Goal: Information Seeking & Learning: Learn about a topic

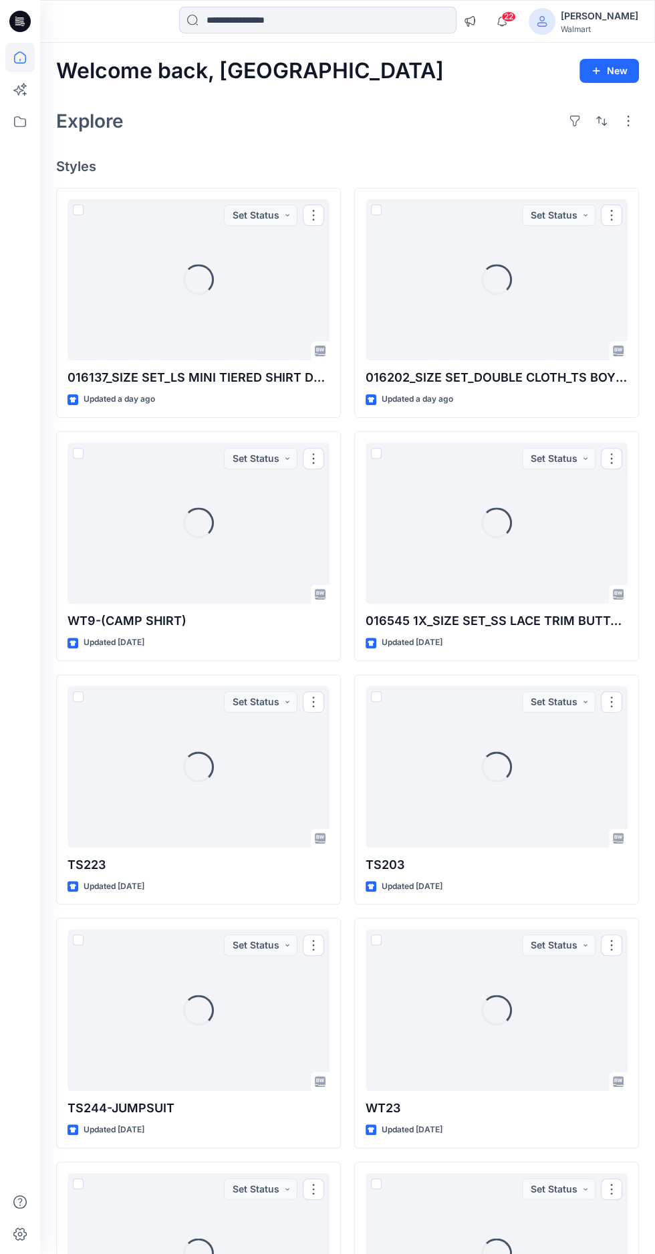
click at [515, 20] on icon "button" at bounding box center [501, 21] width 25 height 27
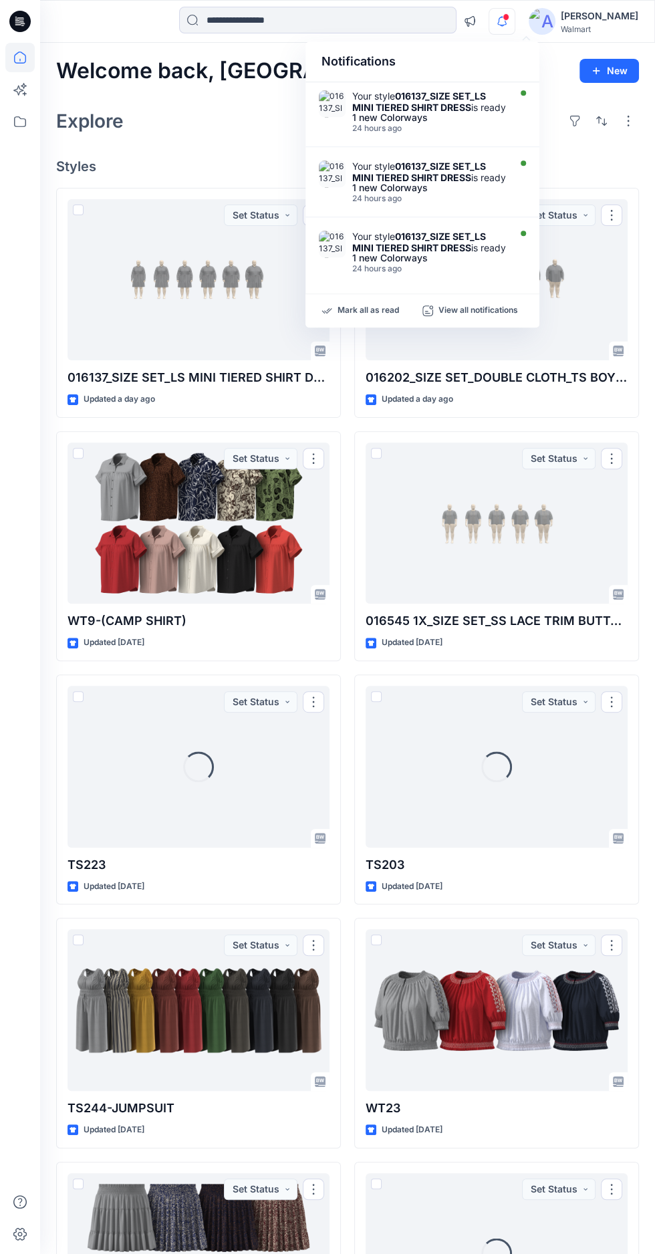
click at [18, 694] on div at bounding box center [19, 648] width 29 height 1211
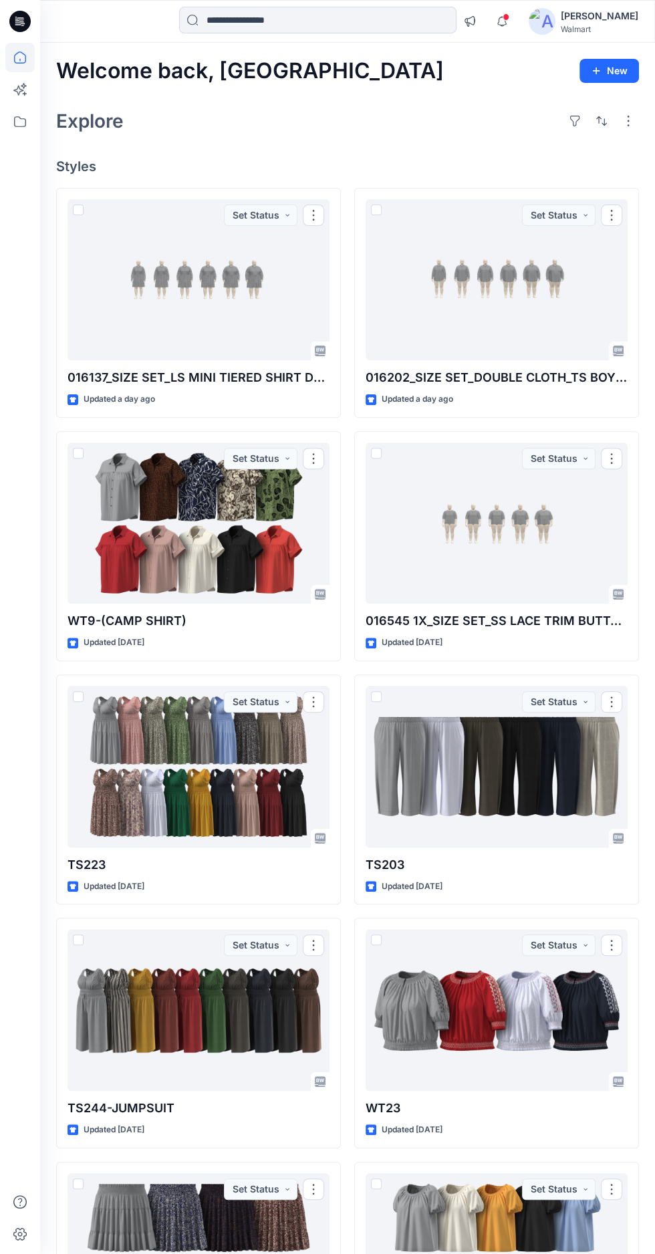
click at [182, 522] on div at bounding box center [199, 523] width 262 height 162
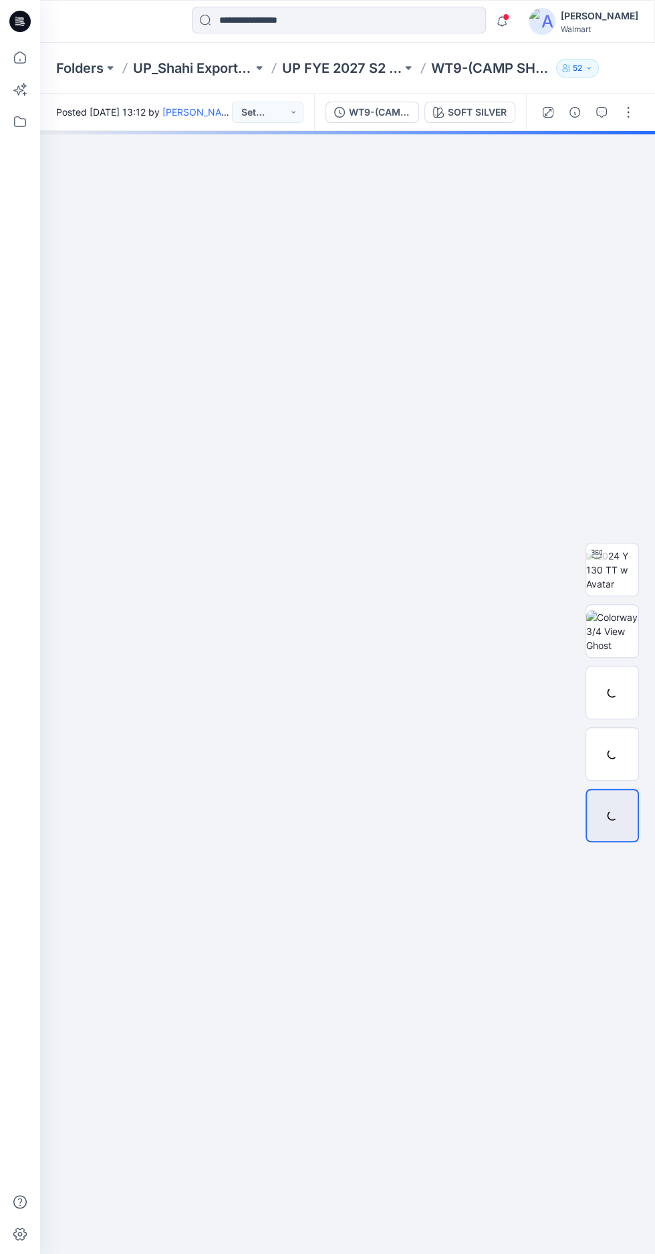
click at [608, 591] on img at bounding box center [612, 570] width 52 height 42
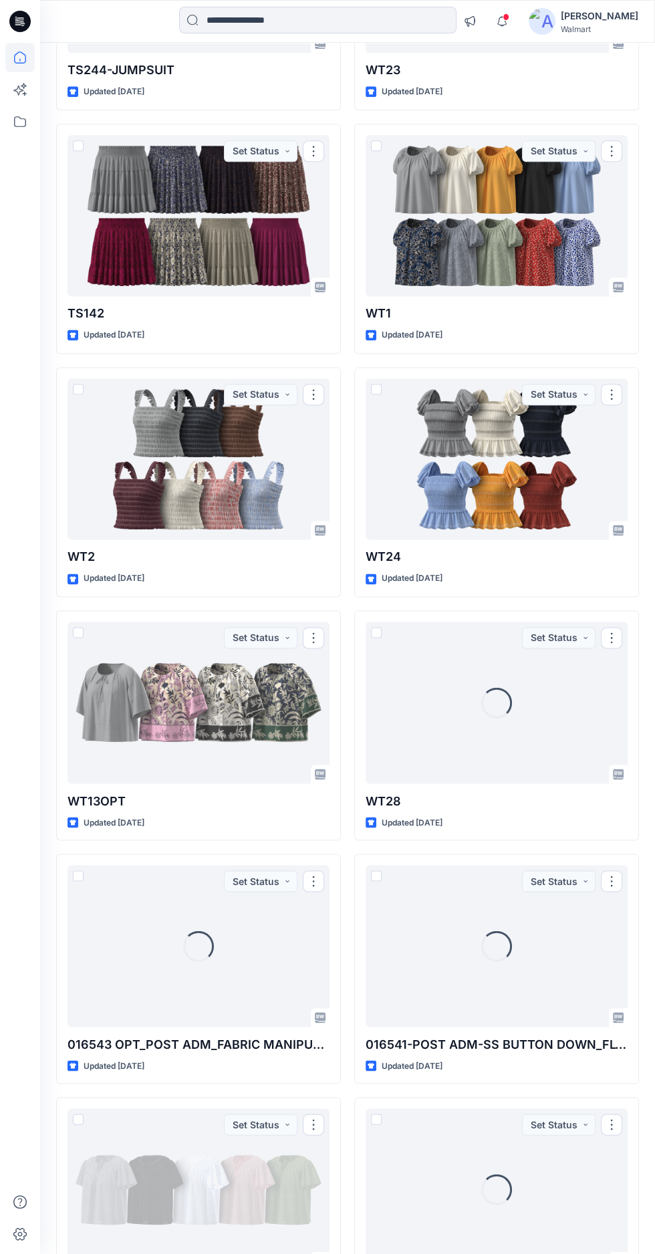
scroll to position [1043, 0]
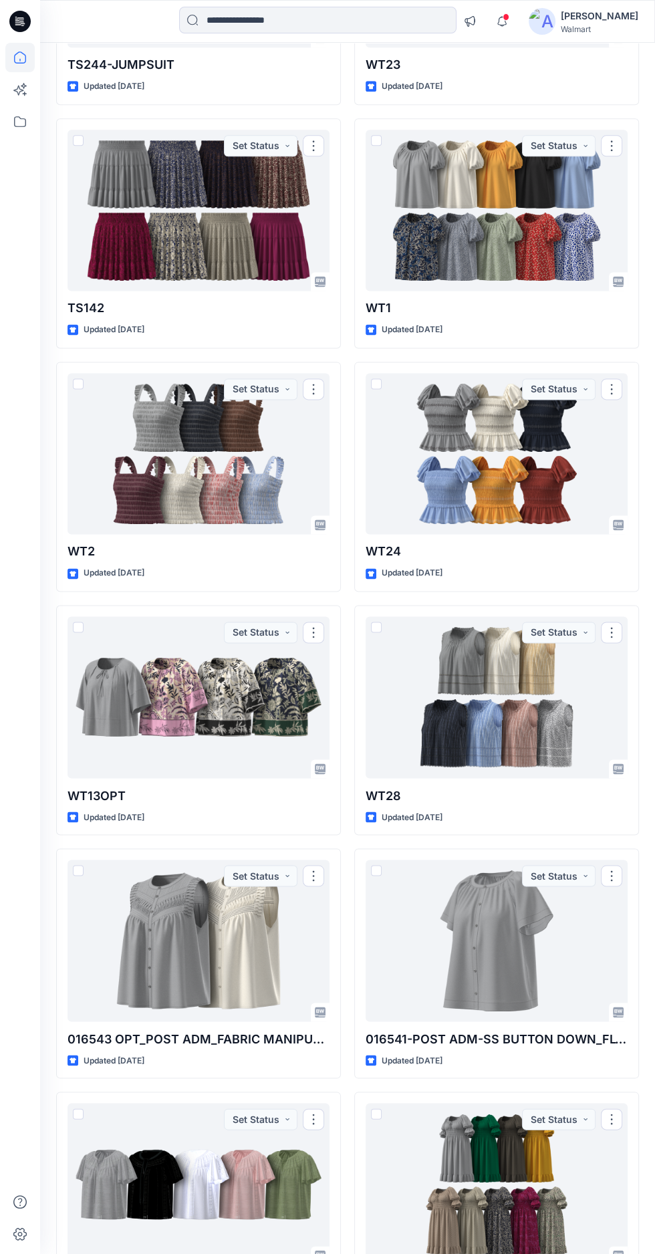
click at [198, 728] on div at bounding box center [199, 697] width 262 height 162
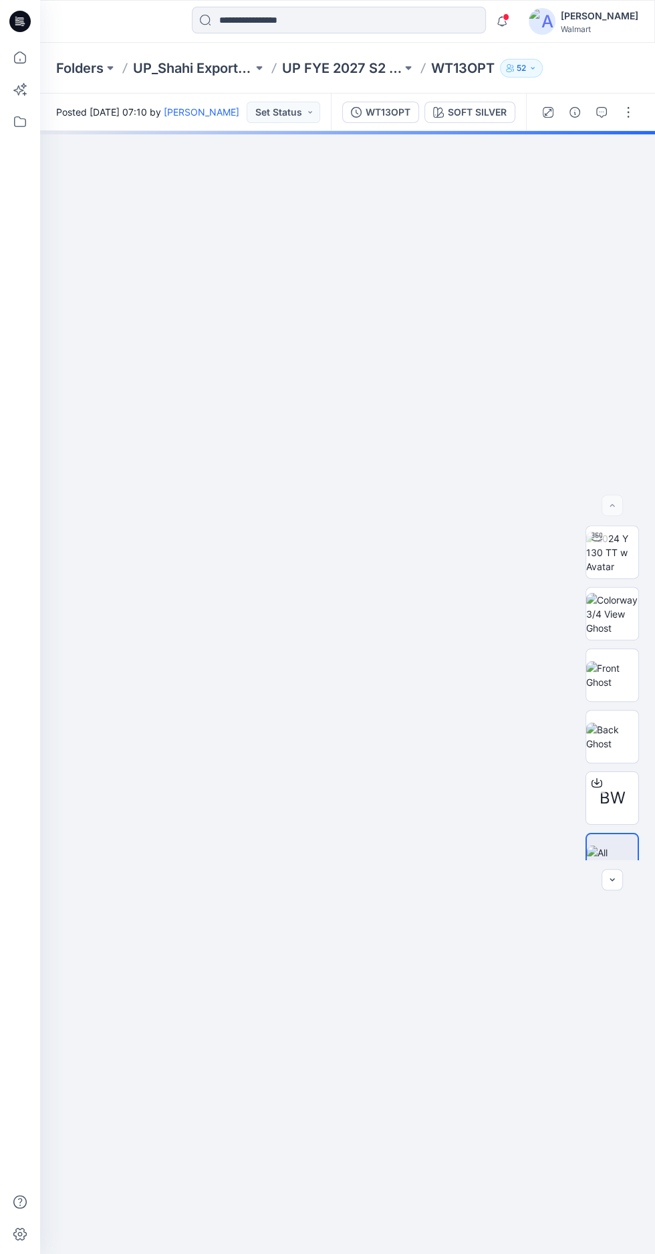
click at [612, 573] on img at bounding box center [612, 552] width 52 height 42
click at [449, 759] on div at bounding box center [347, 692] width 615 height 1123
click at [447, 747] on div at bounding box center [347, 692] width 615 height 1123
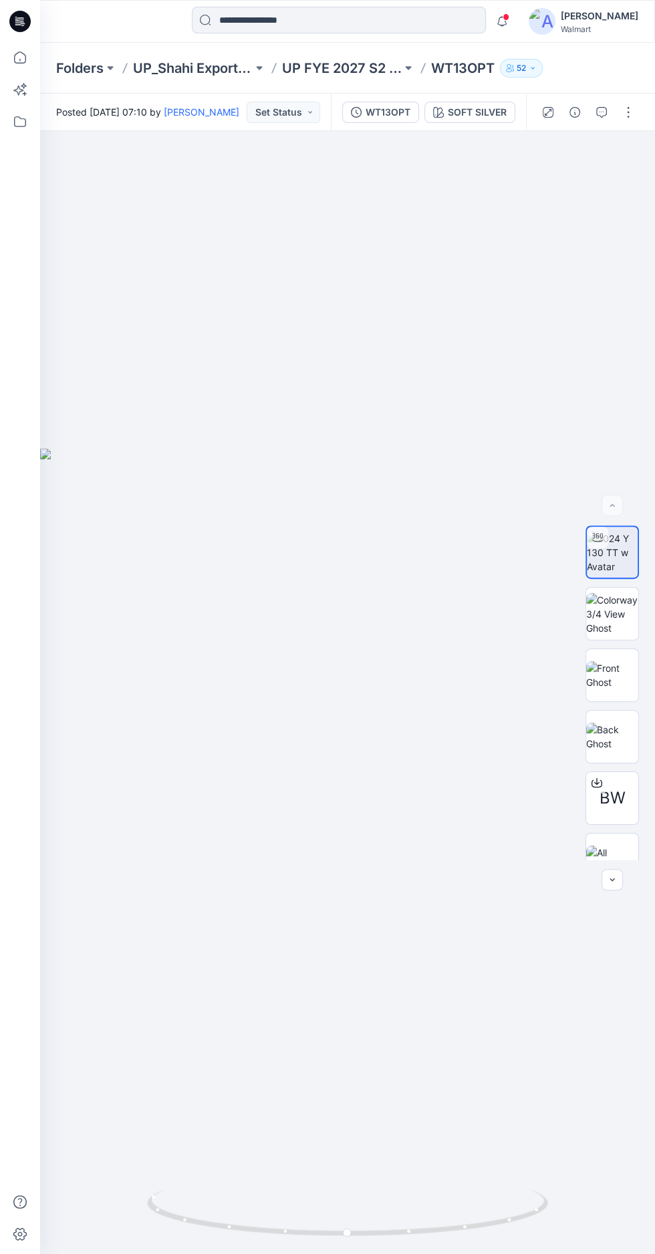
scroll to position [38, 0]
click at [632, 751] on img at bounding box center [612, 736] width 52 height 28
click at [610, 661] on img at bounding box center [612, 675] width 52 height 28
click at [610, 597] on img at bounding box center [612, 614] width 52 height 42
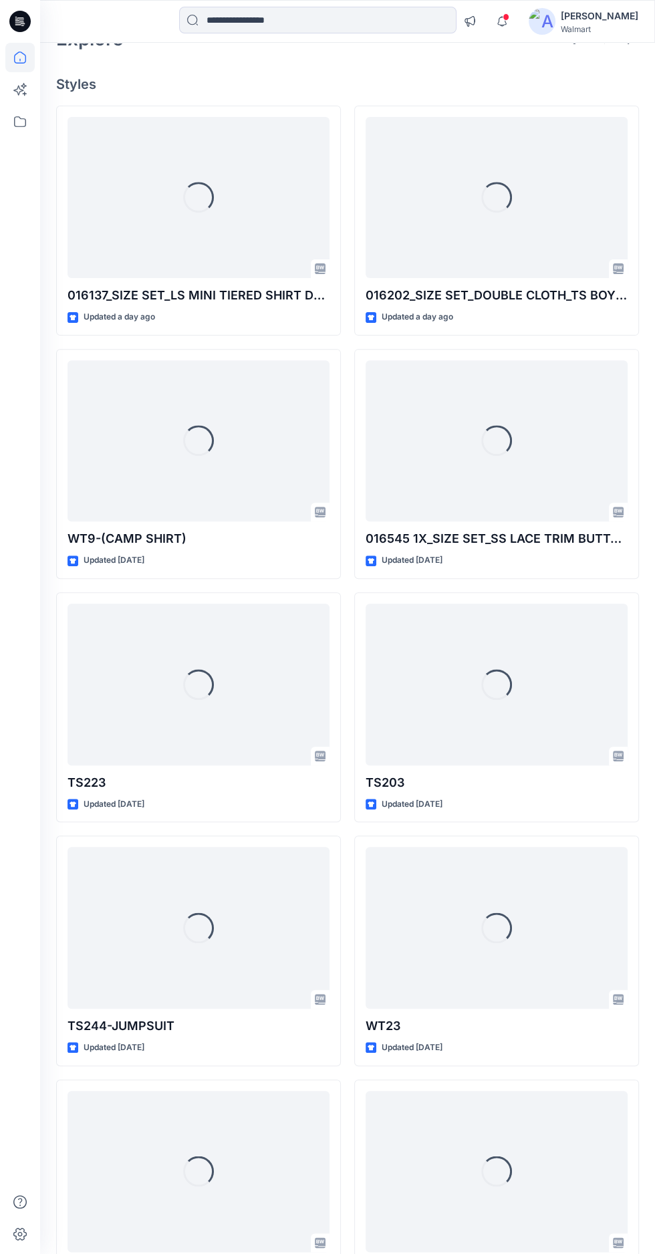
scroll to position [1043, 0]
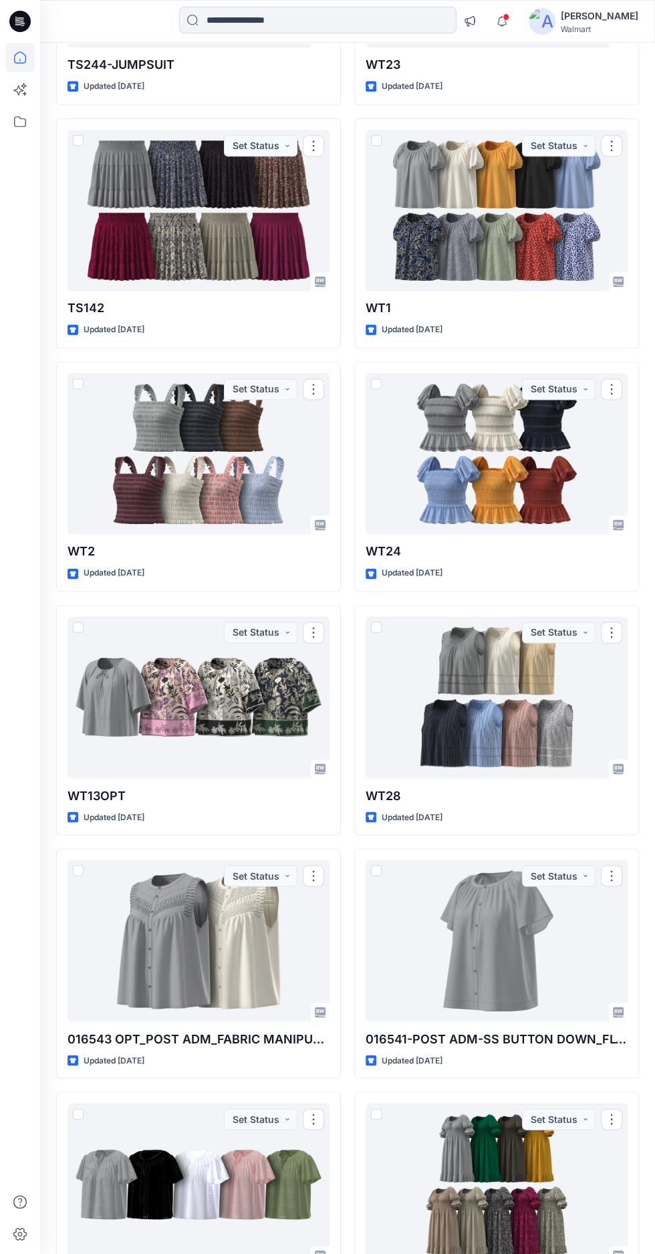
click at [485, 713] on div at bounding box center [497, 697] width 262 height 162
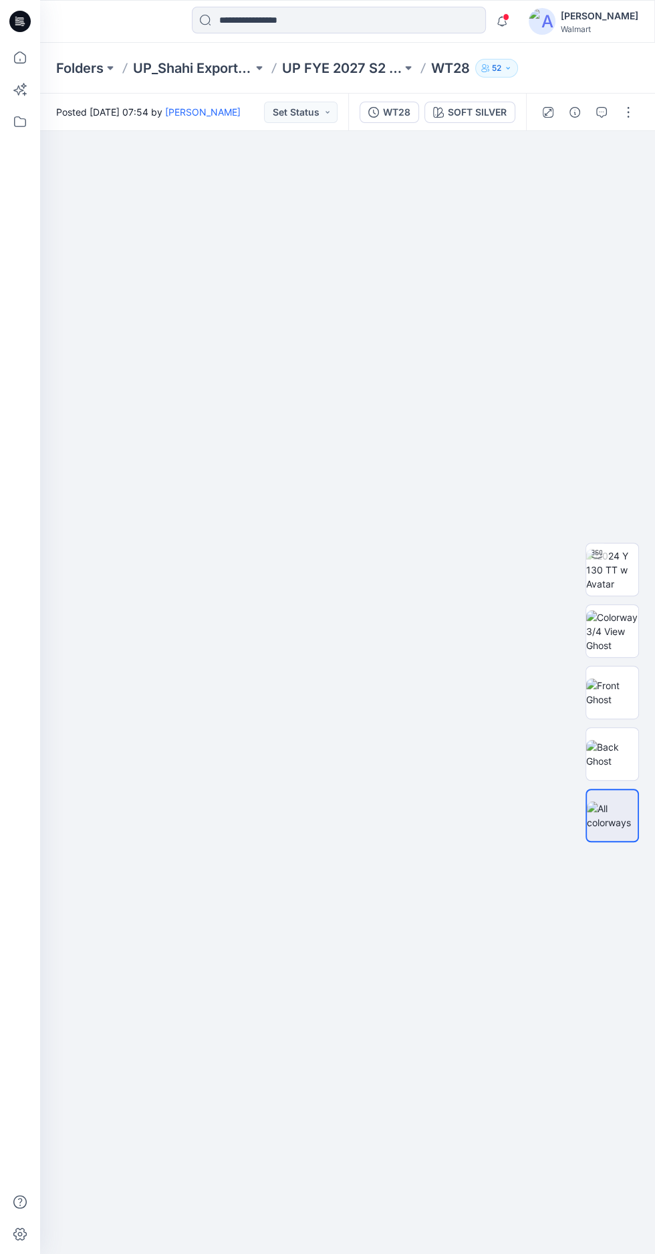
click at [604, 549] on img at bounding box center [612, 570] width 52 height 42
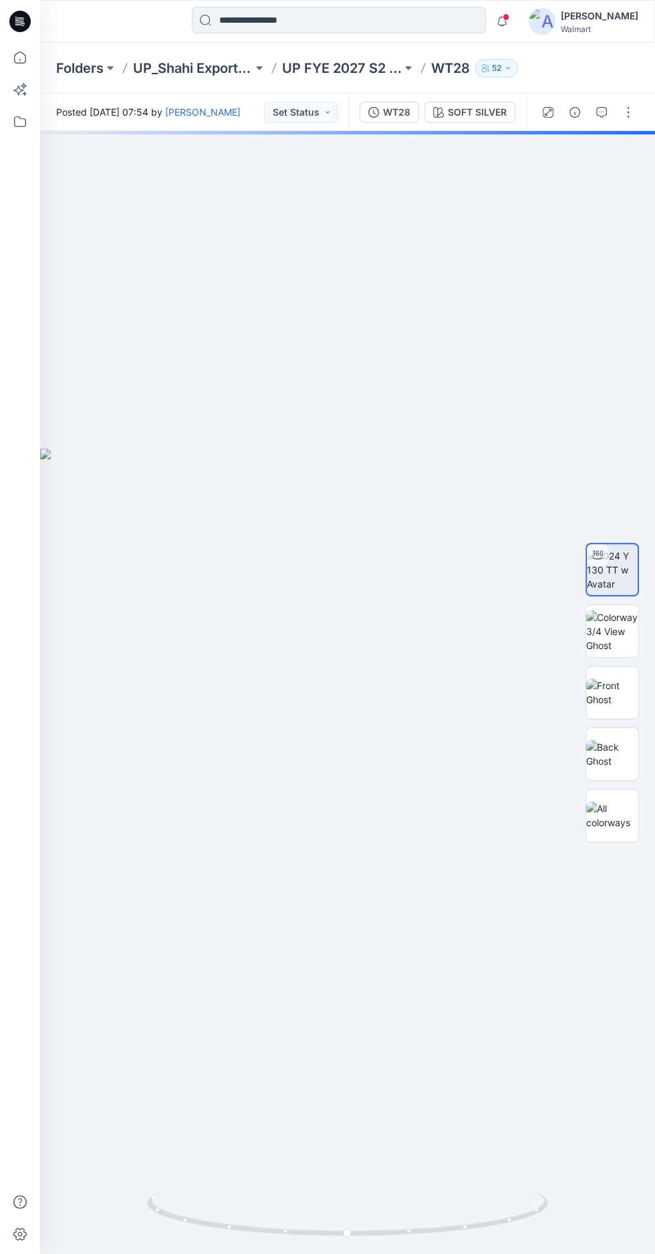
scroll to position [113, 0]
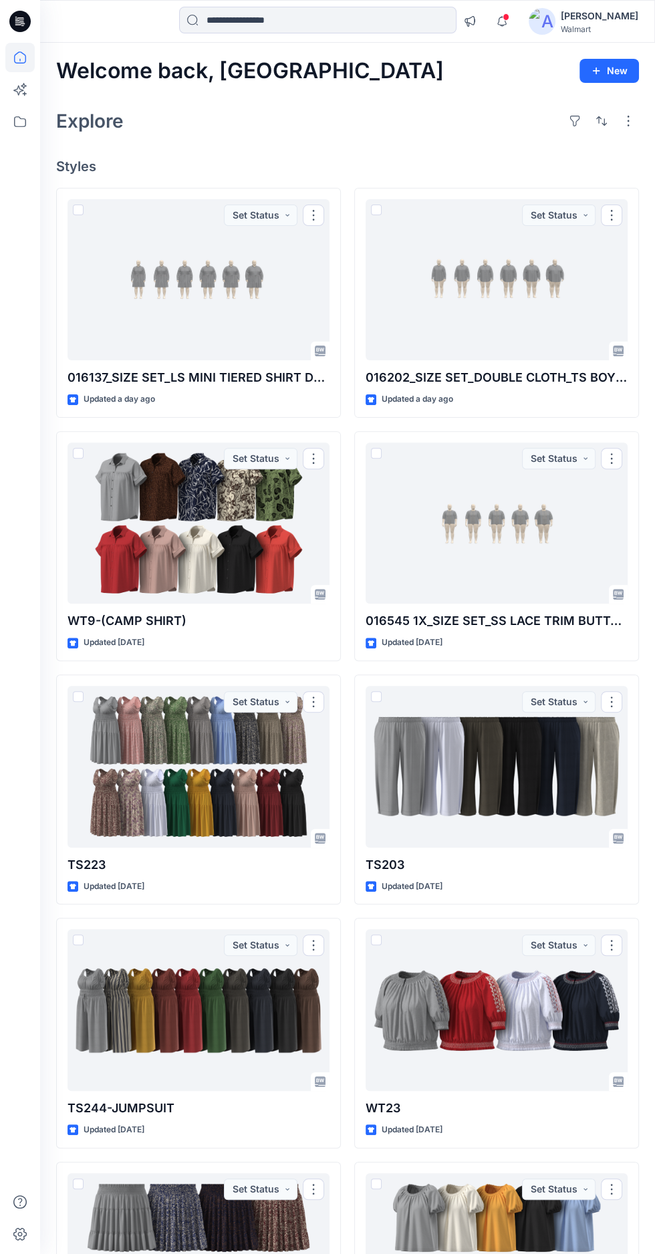
click at [180, 310] on div at bounding box center [199, 280] width 262 height 162
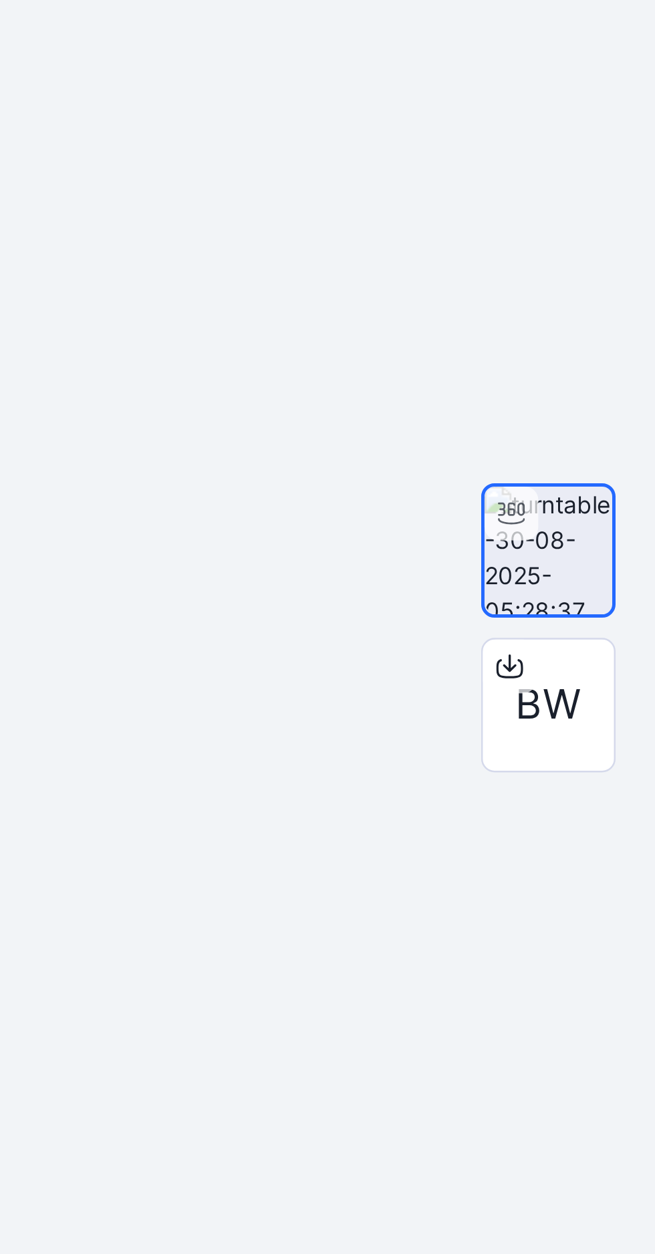
click at [608, 687] on img at bounding box center [612, 661] width 51 height 51
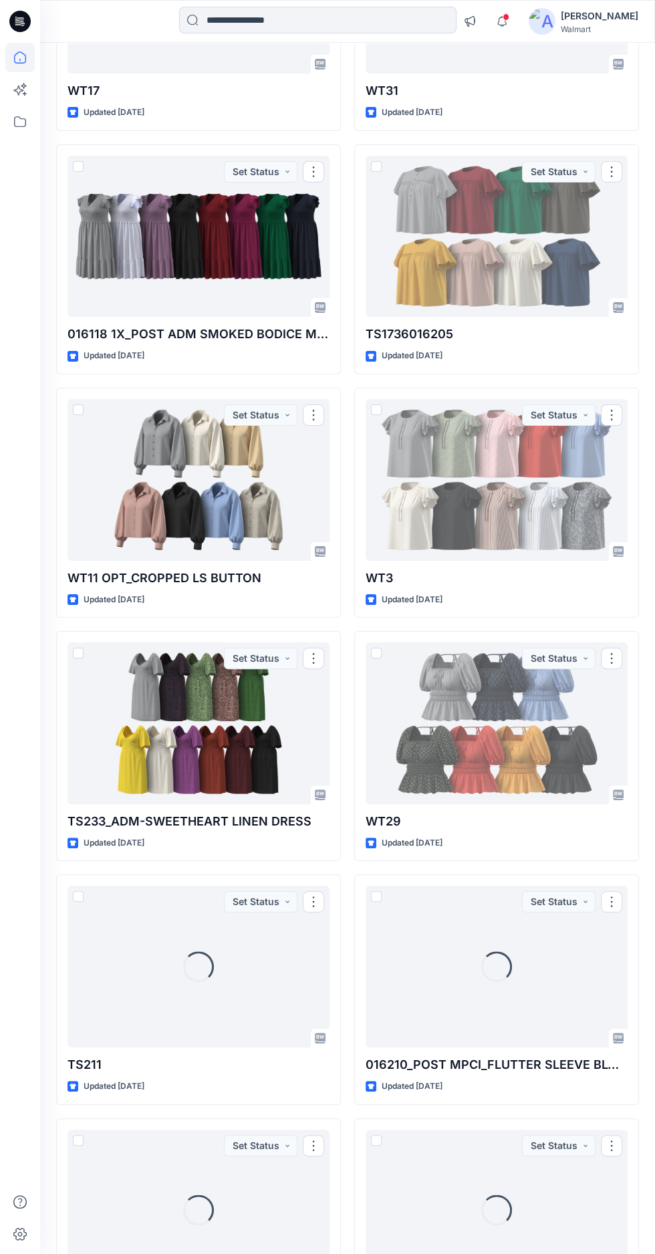
scroll to position [3219, 0]
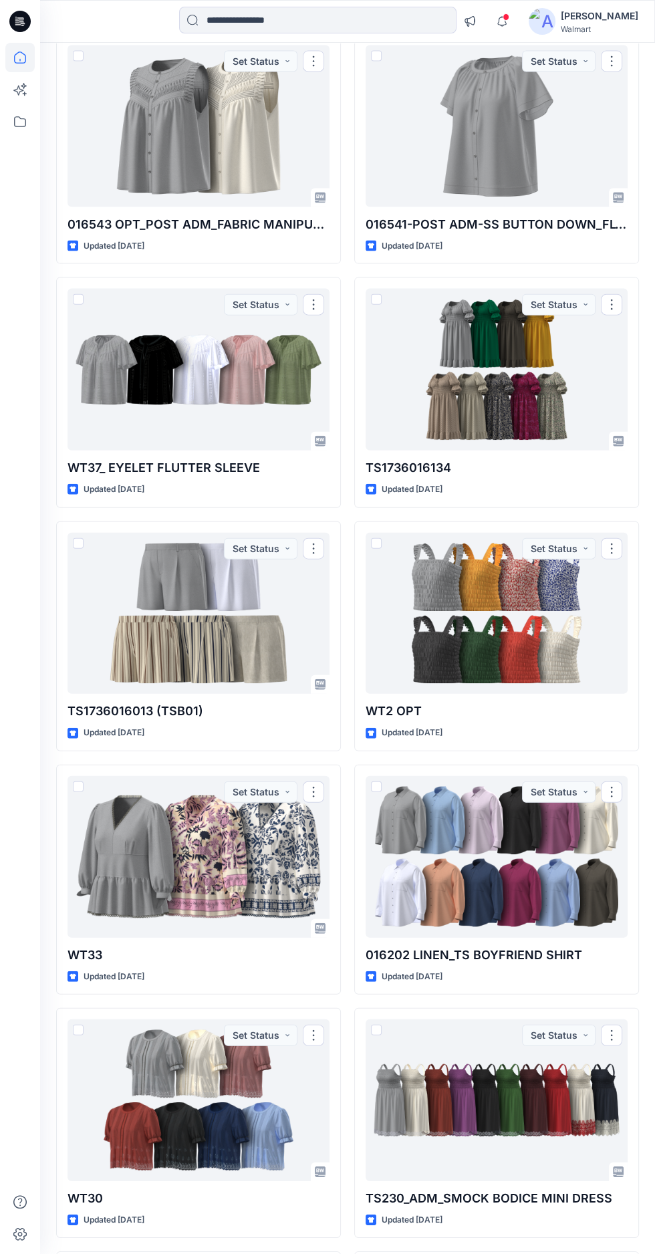
click at [220, 847] on div at bounding box center [199, 857] width 262 height 162
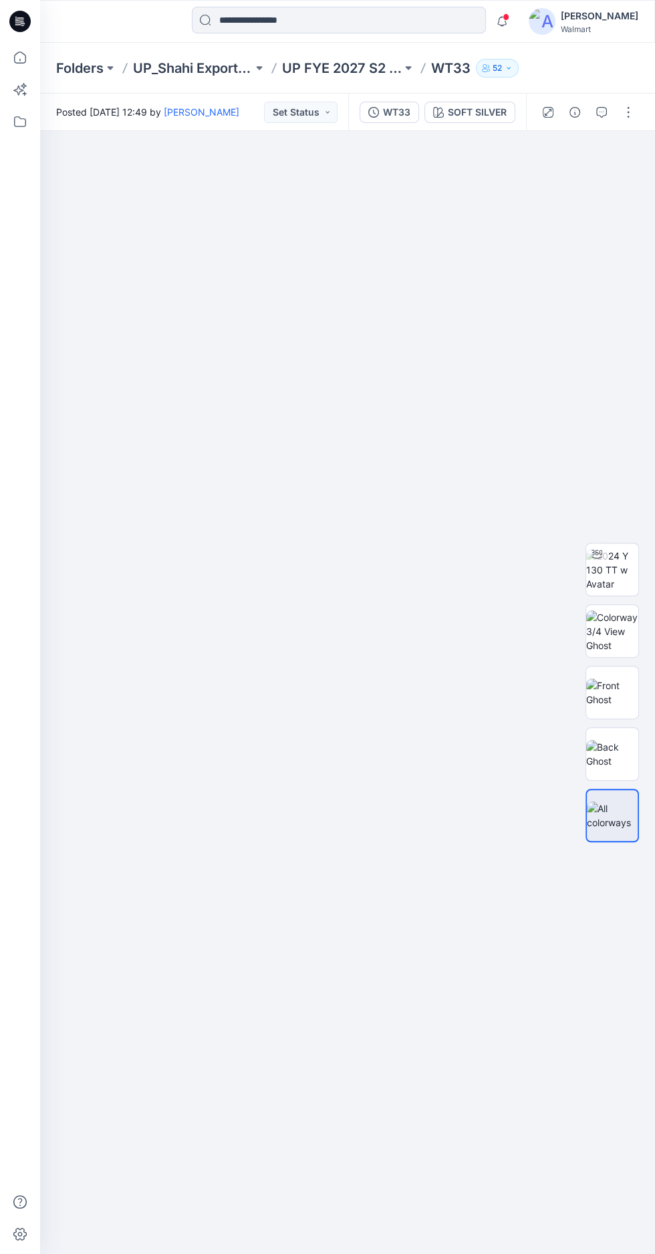
click at [617, 678] on img at bounding box center [612, 692] width 52 height 28
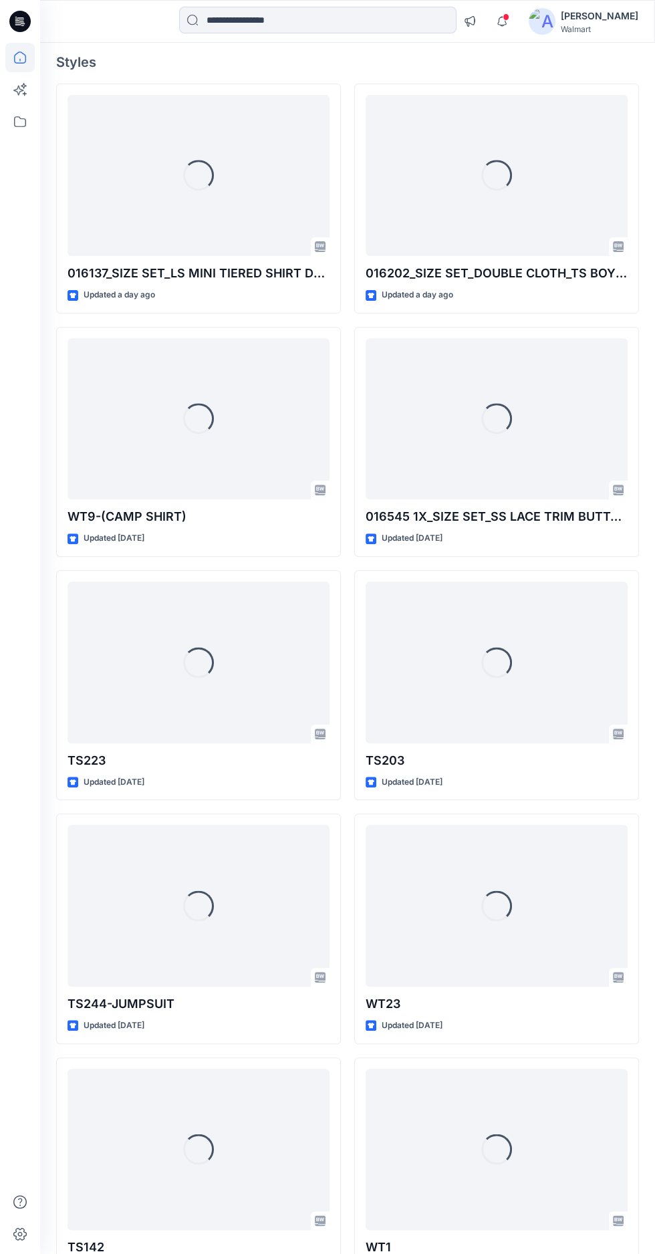
scroll to position [1857, 0]
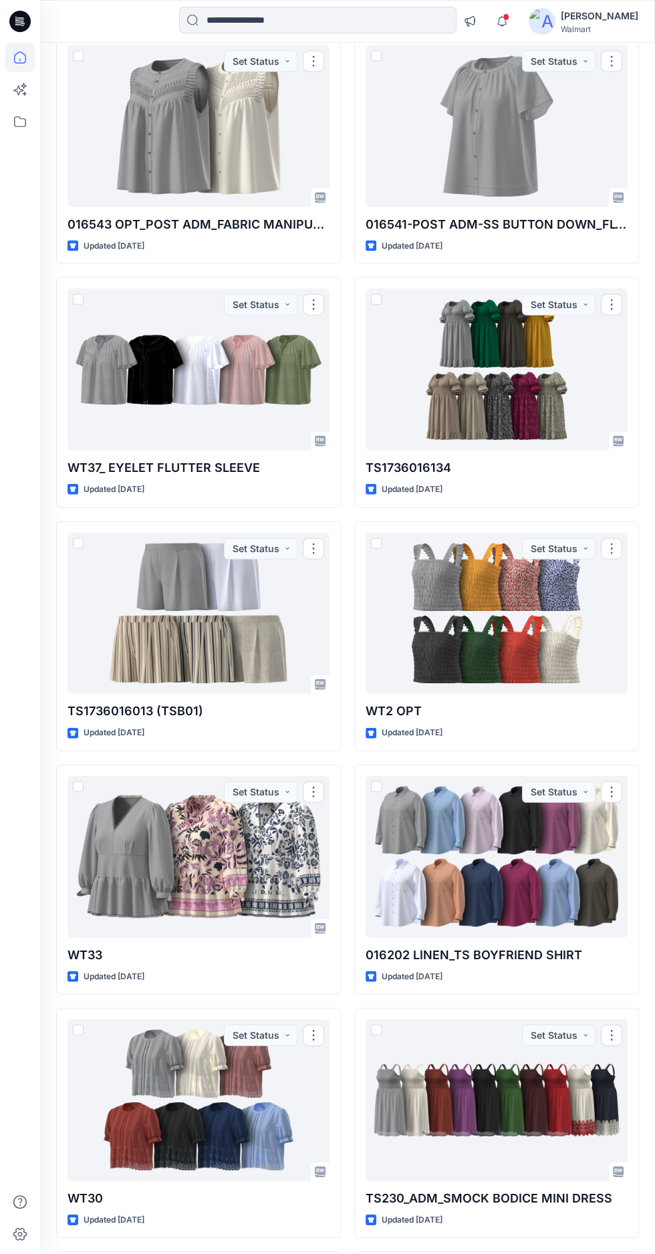
click at [370, 1] on div "Notifications Your style 016137_SIZE SET_LS MINI TIERED SHIRT DRESS is ready 1 …" at bounding box center [347, 21] width 615 height 43
click at [328, 20] on input at bounding box center [317, 20] width 277 height 27
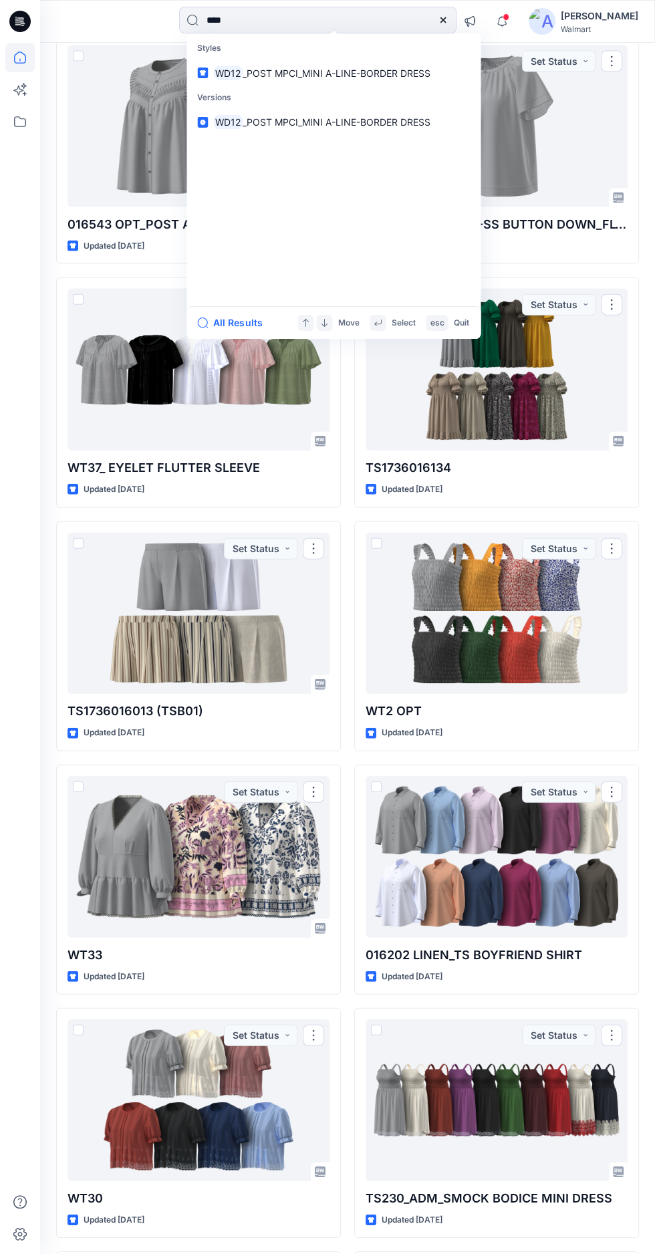
type input "****"
click at [332, 66] on p "WD12 _POST MPCI_MINI A-LINE-BORDER DRESS" at bounding box center [321, 72] width 217 height 14
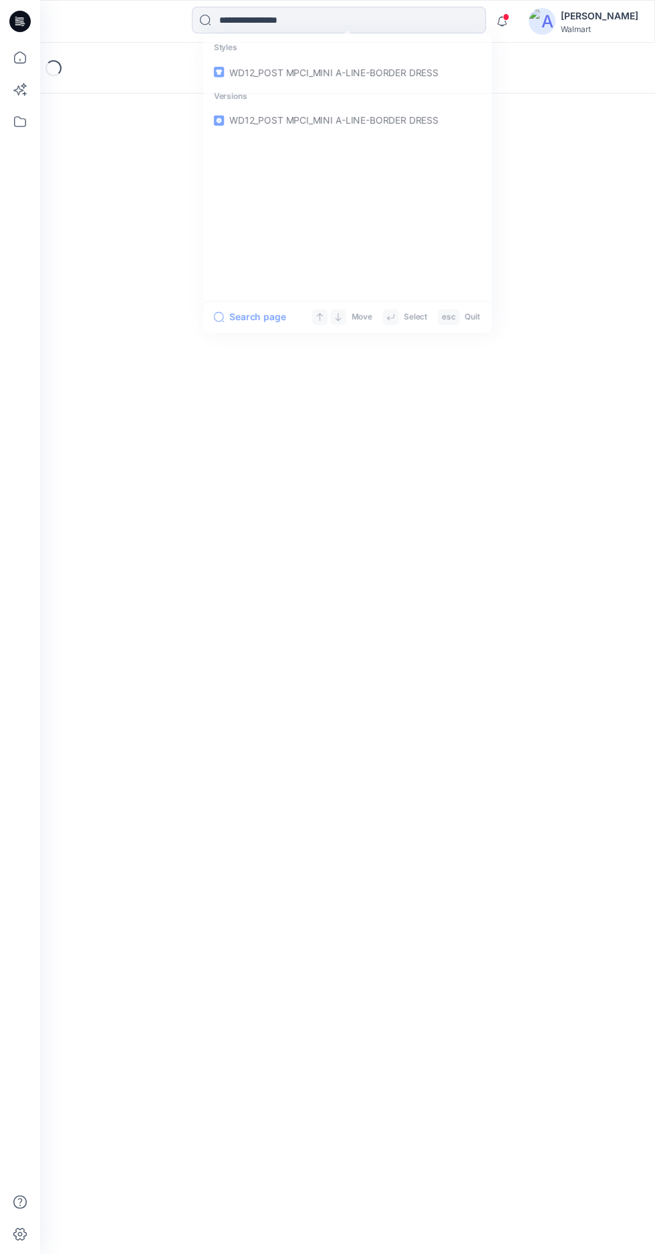
scroll to position [88, 0]
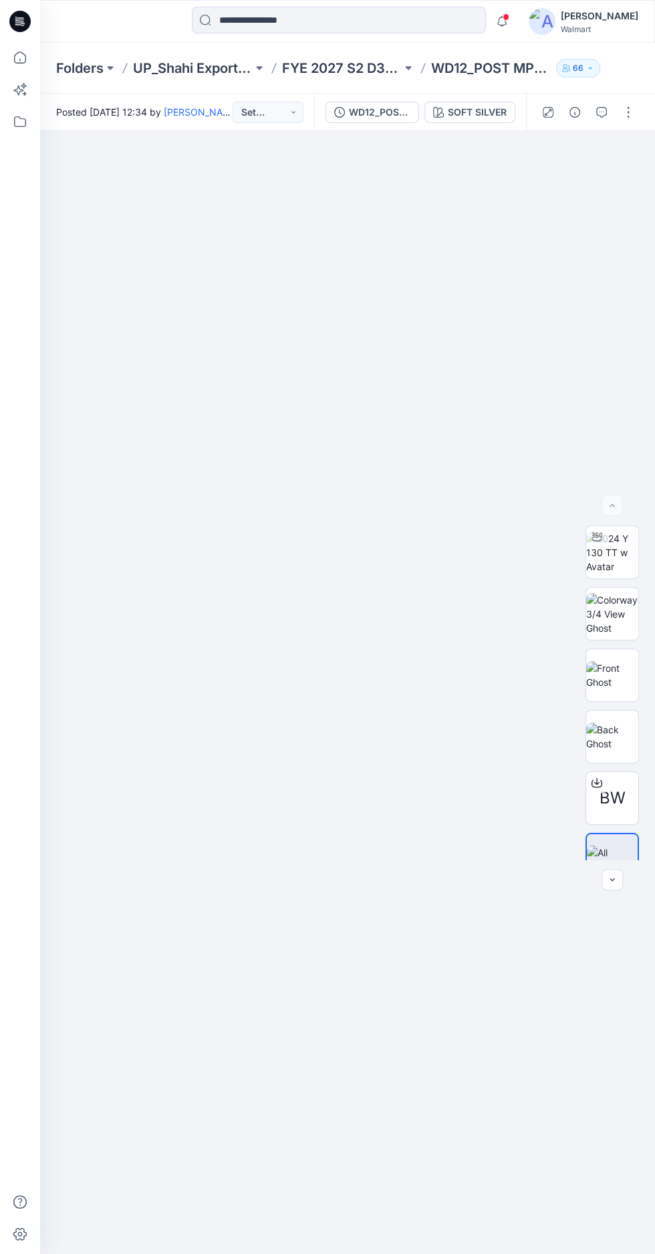
click at [622, 533] on img at bounding box center [612, 552] width 52 height 42
click at [628, 751] on img at bounding box center [612, 736] width 52 height 28
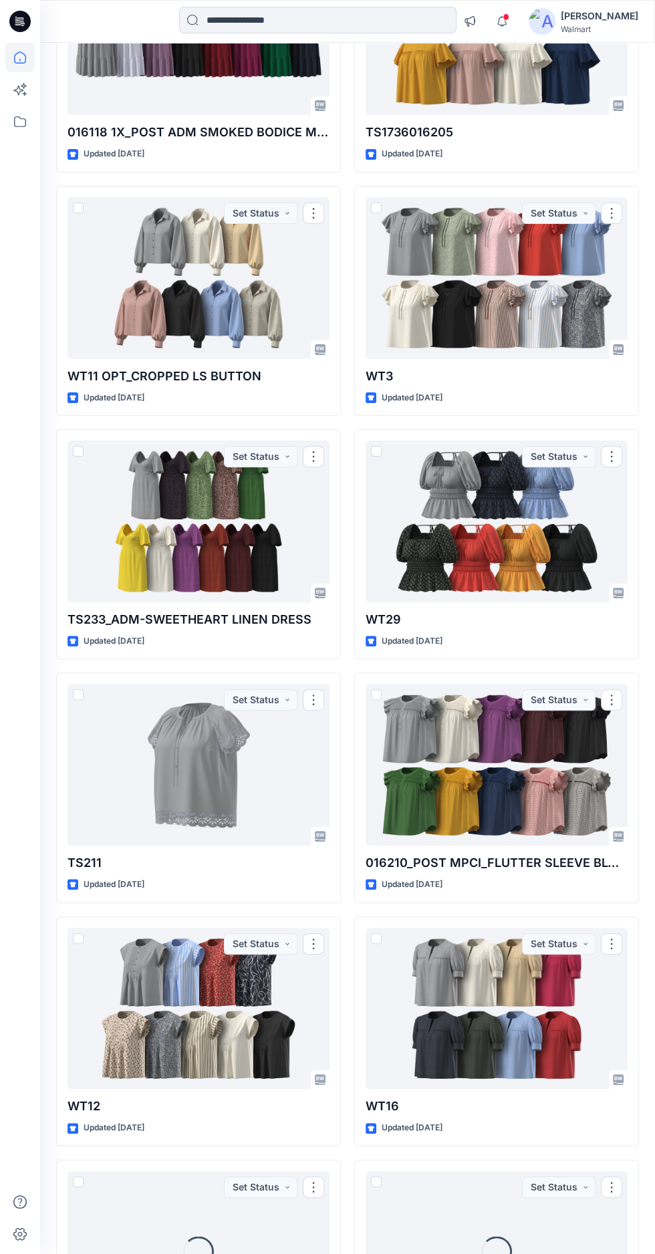
scroll to position [3414, 0]
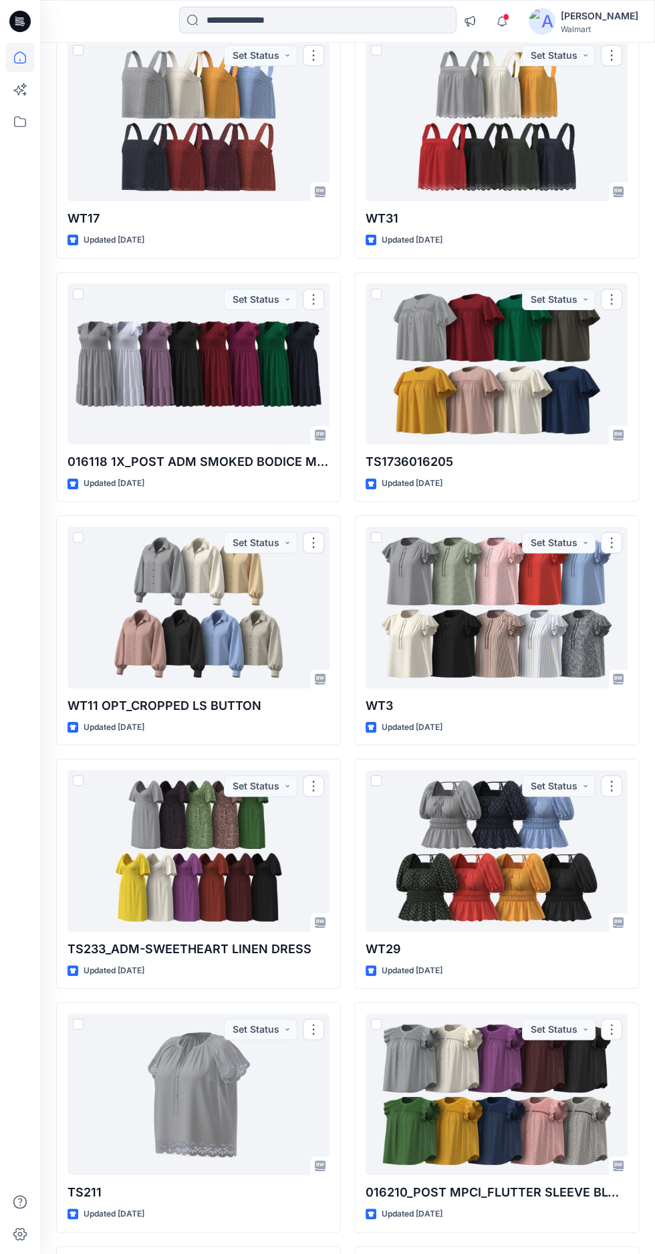
click at [198, 619] on div at bounding box center [199, 608] width 262 height 162
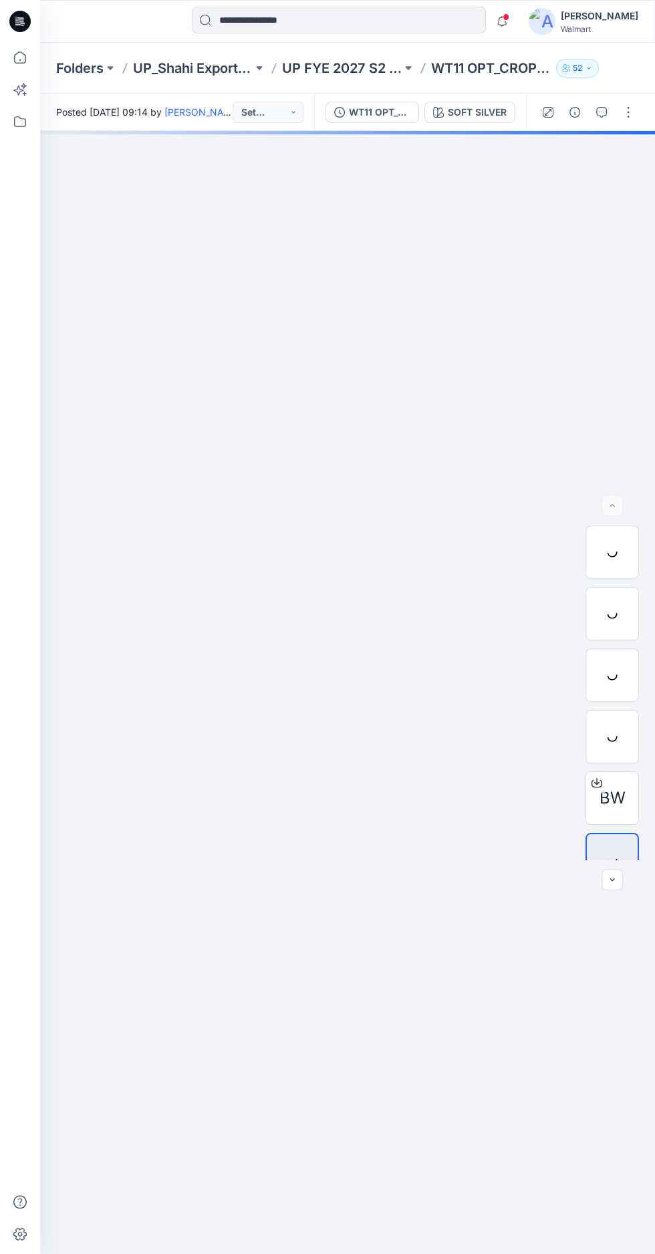
click at [606, 525] on div at bounding box center [611, 551] width 53 height 53
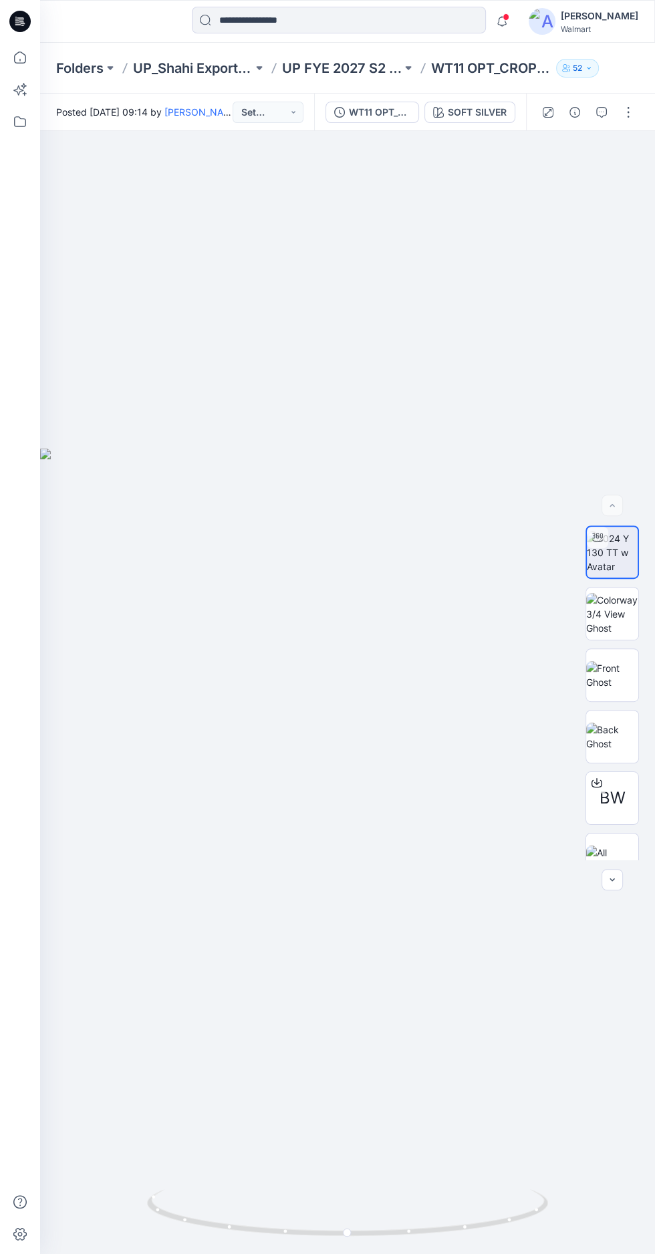
scroll to position [114, 0]
click at [622, 722] on img at bounding box center [612, 736] width 52 height 28
click at [606, 661] on img at bounding box center [612, 675] width 52 height 28
click at [611, 531] on img at bounding box center [612, 552] width 52 height 42
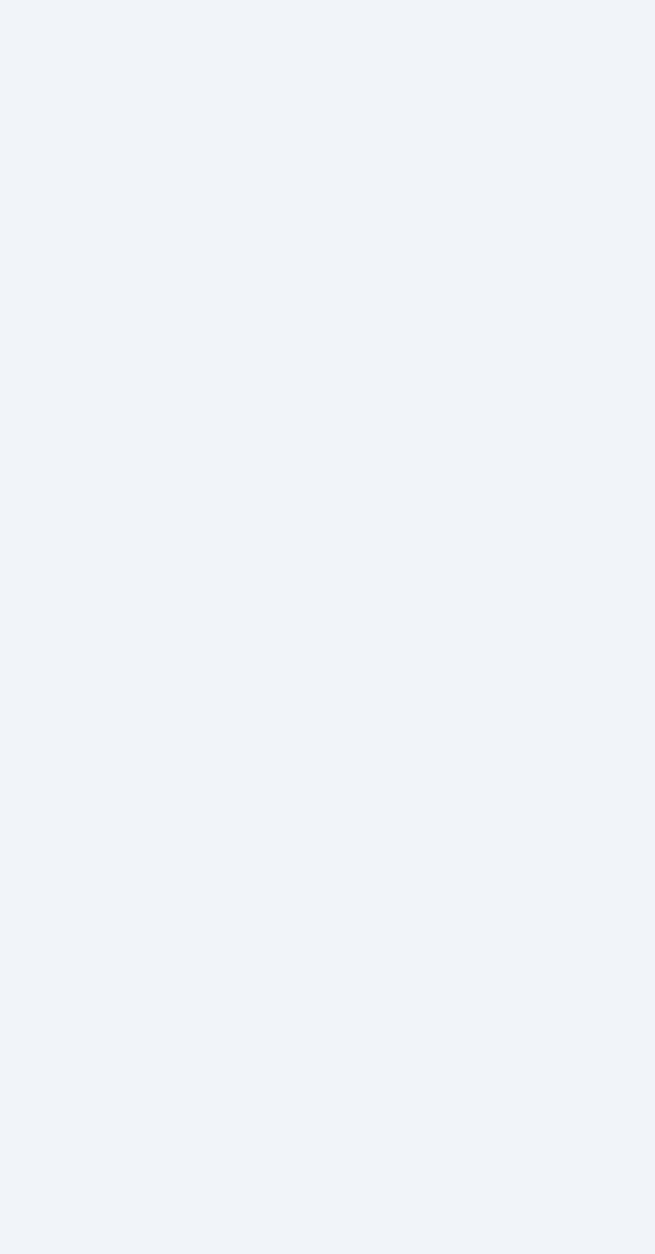
scroll to position [0, 0]
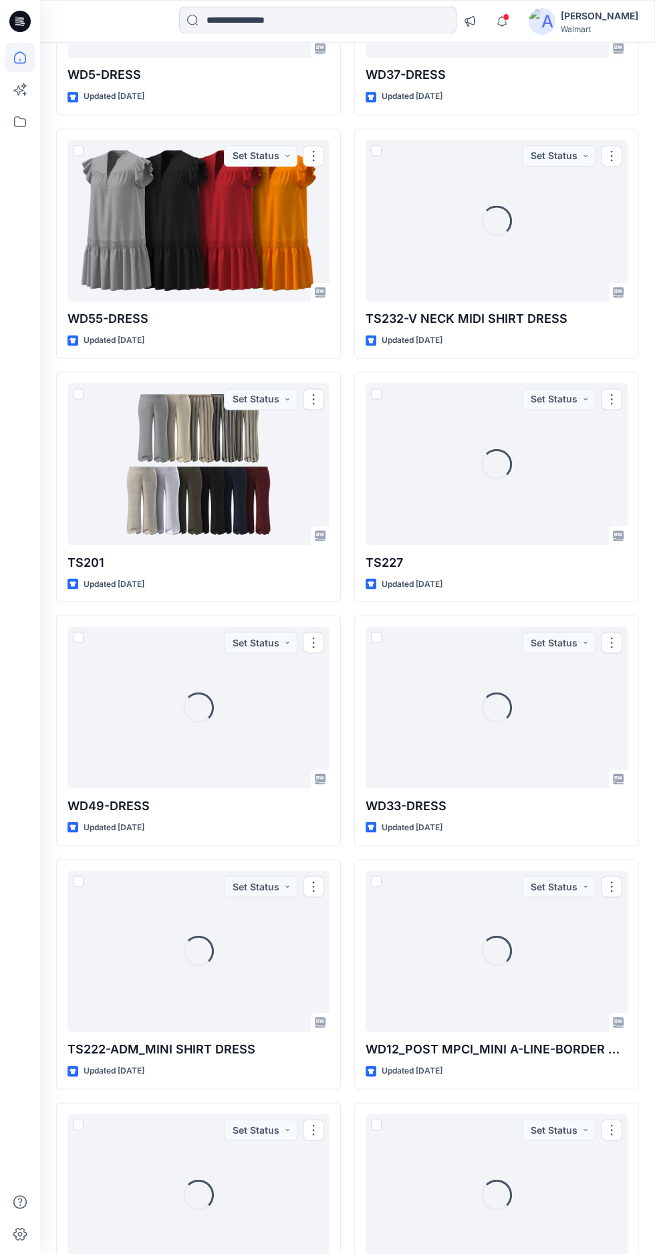
scroll to position [4695, 0]
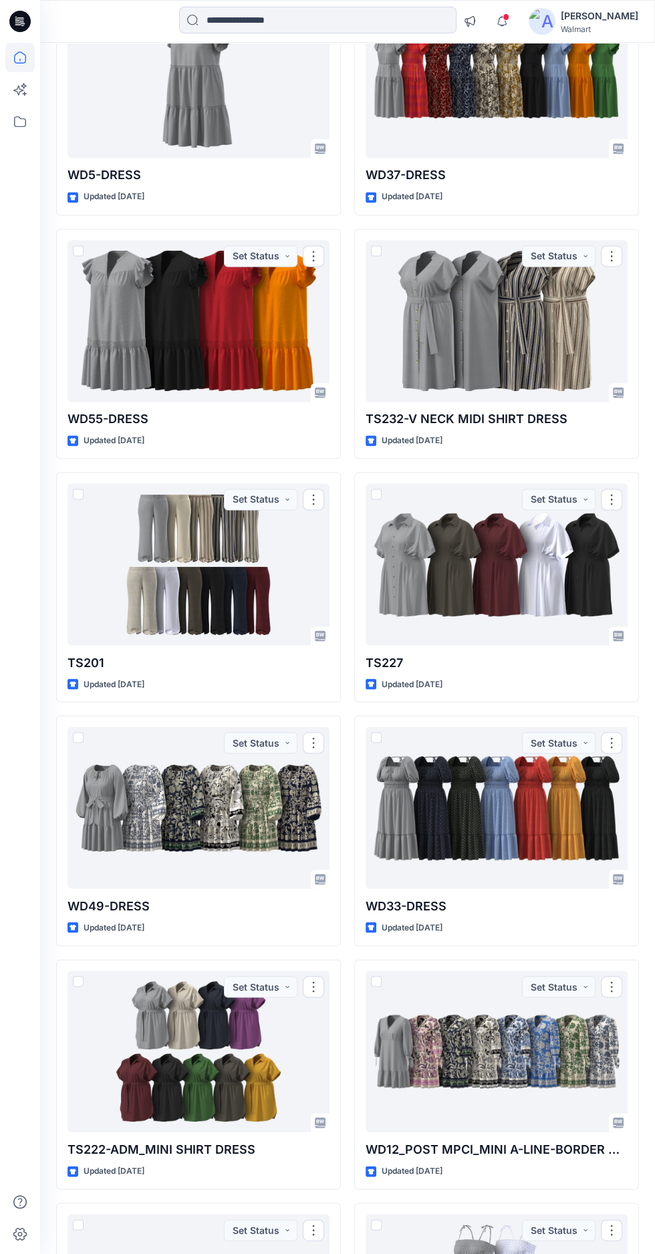
click at [454, 547] on div at bounding box center [497, 564] width 262 height 162
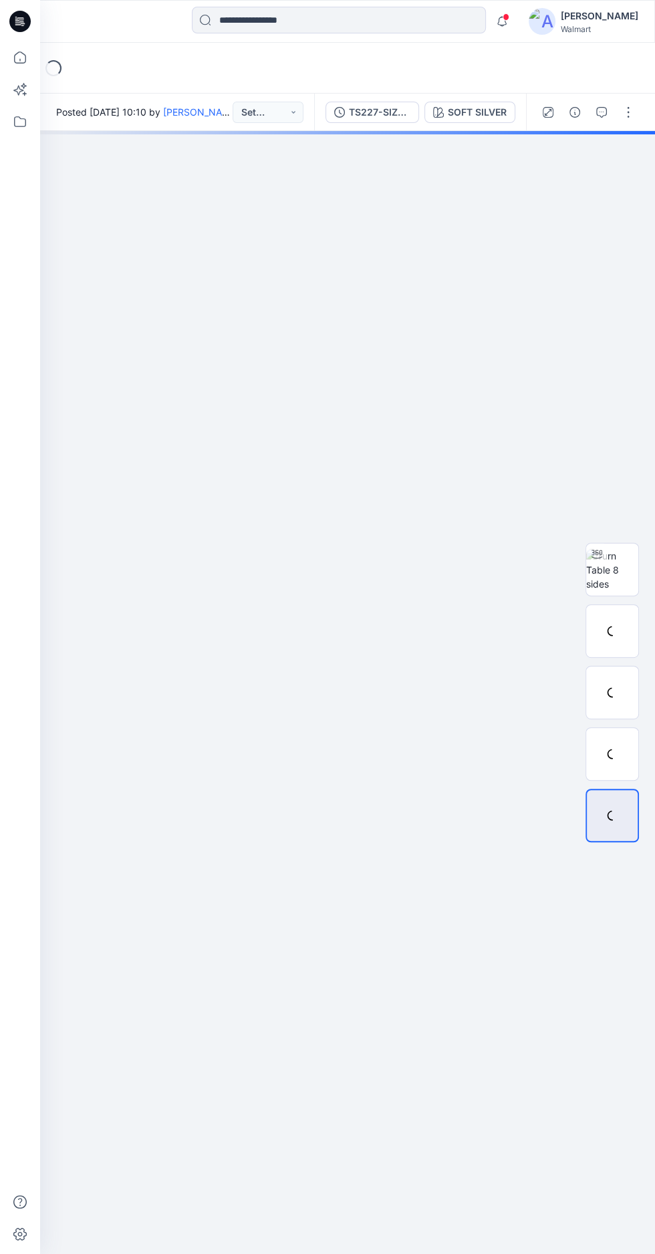
click at [622, 549] on img at bounding box center [612, 570] width 52 height 42
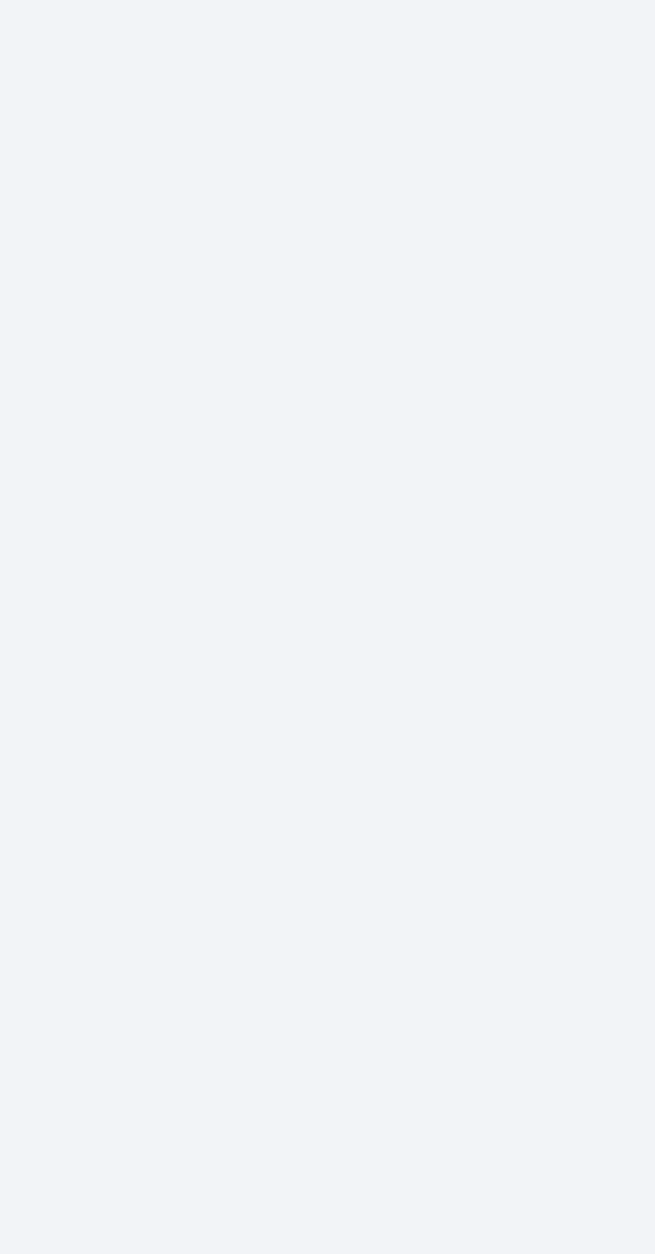
scroll to position [0, 0]
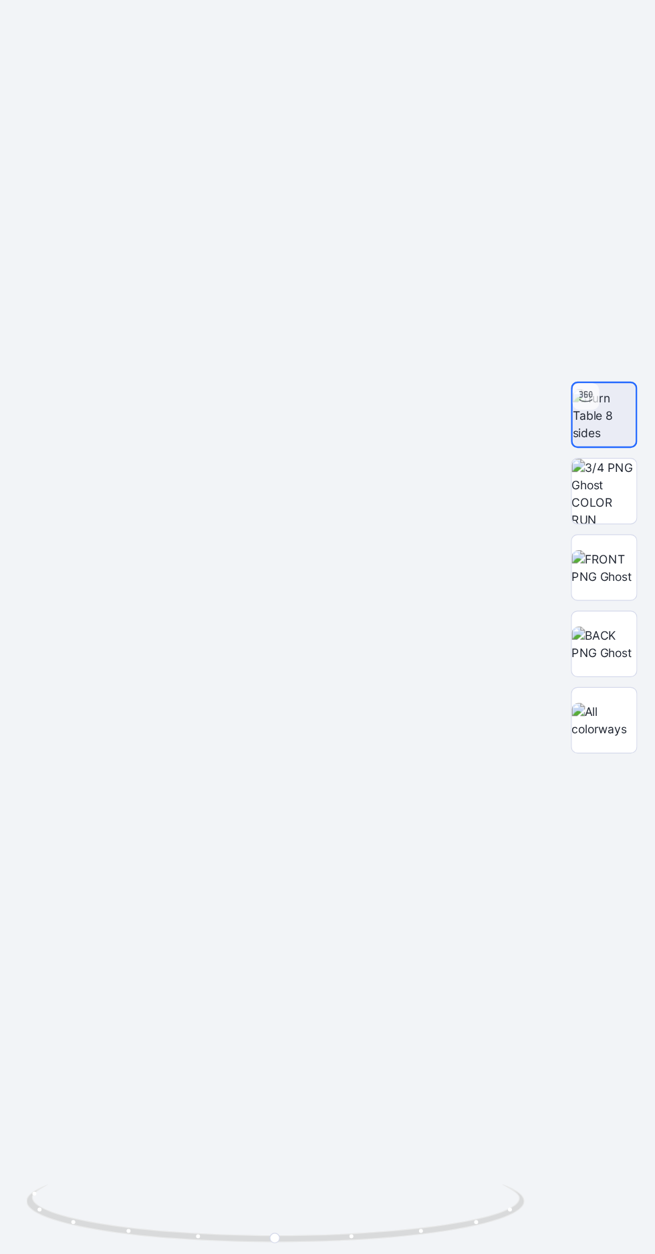
click at [631, 768] on img at bounding box center [612, 754] width 52 height 28
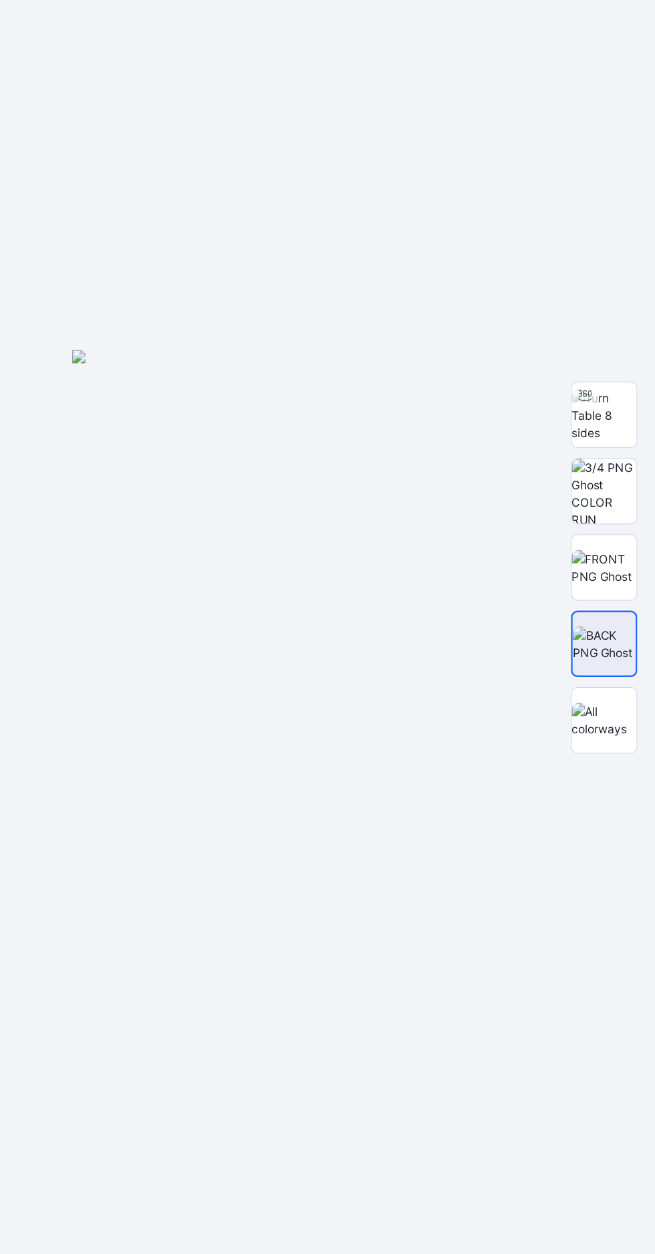
click at [619, 706] on img at bounding box center [612, 692] width 52 height 28
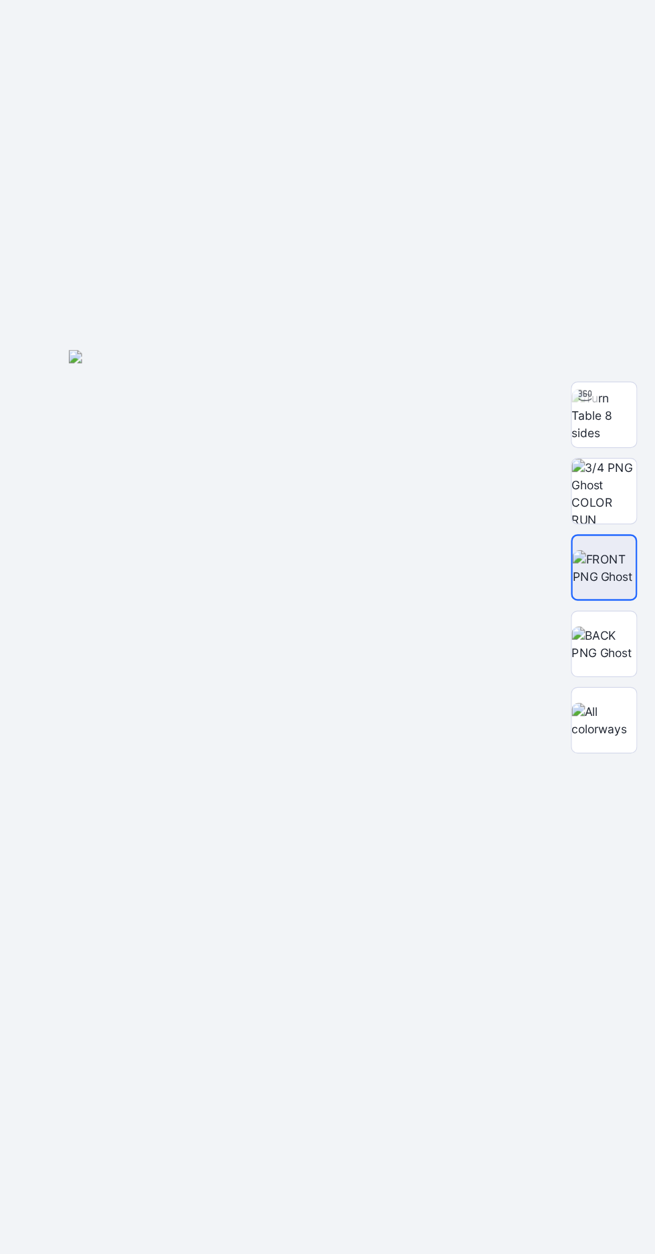
click at [614, 657] on img at bounding box center [612, 631] width 52 height 52
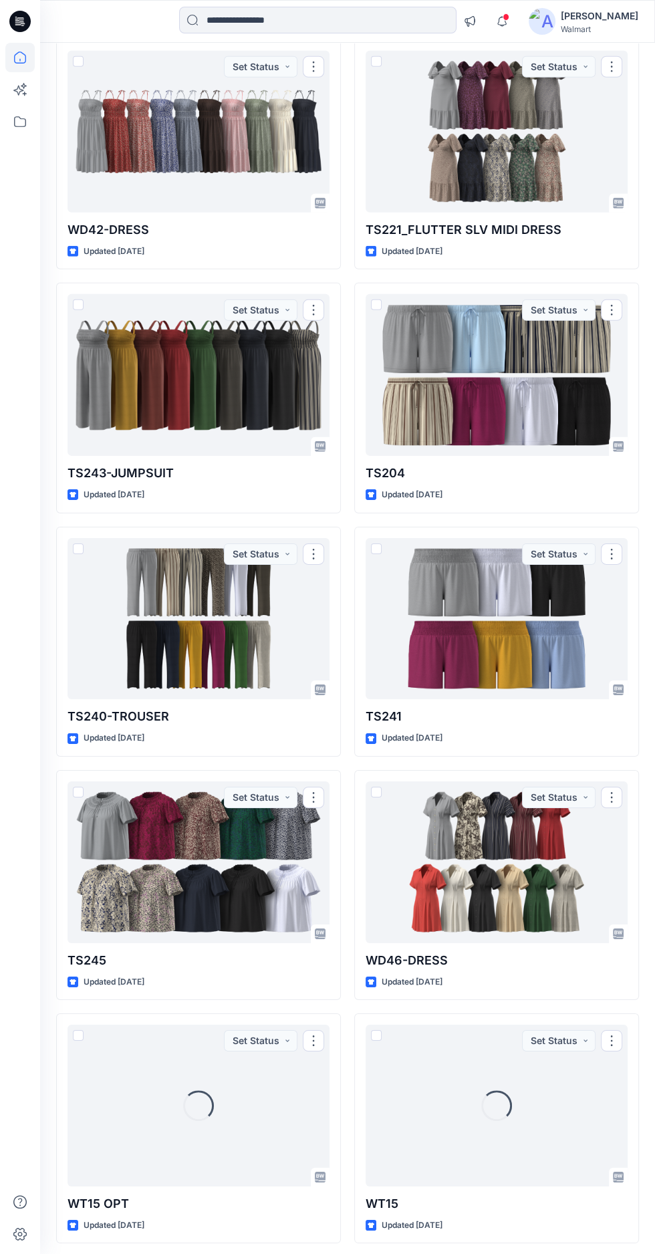
scroll to position [5990, 0]
click at [506, 857] on div at bounding box center [497, 863] width 262 height 162
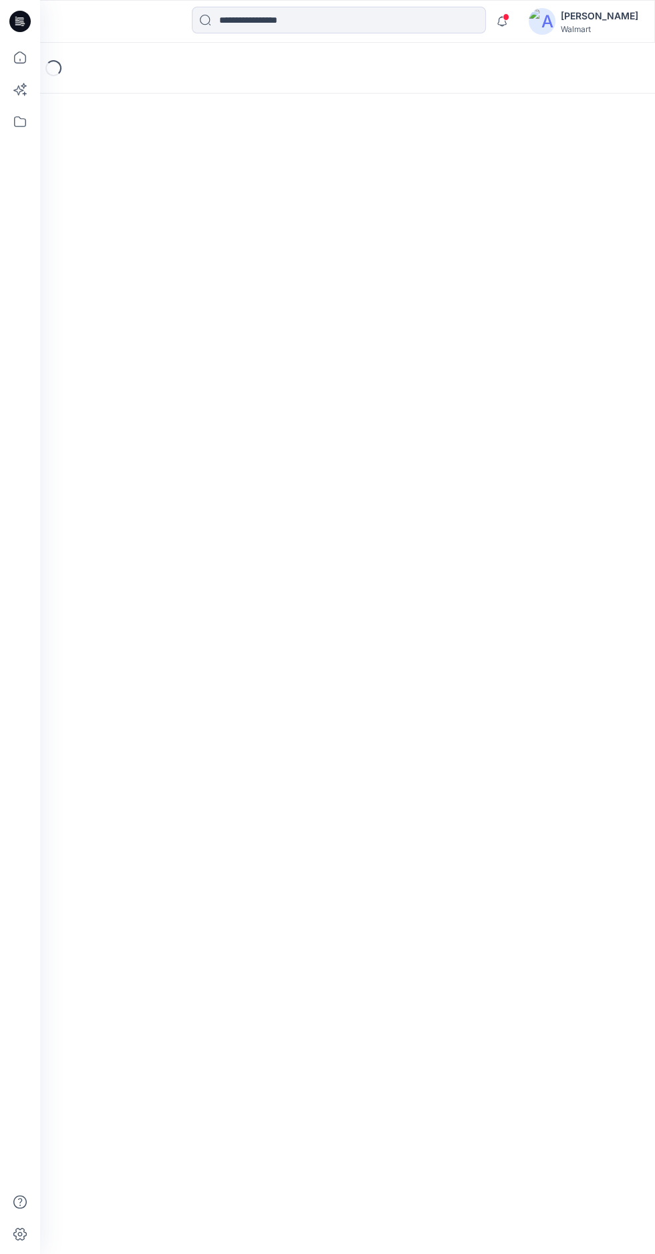
scroll to position [126, 0]
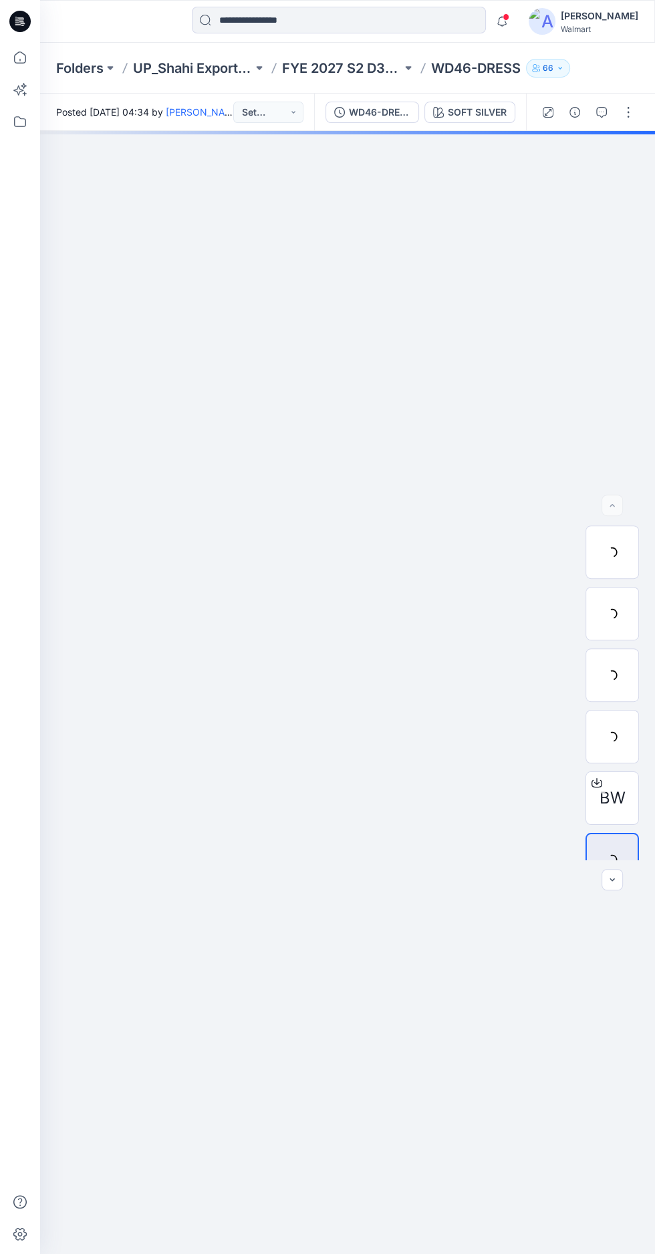
click at [624, 525] on div at bounding box center [611, 551] width 53 height 53
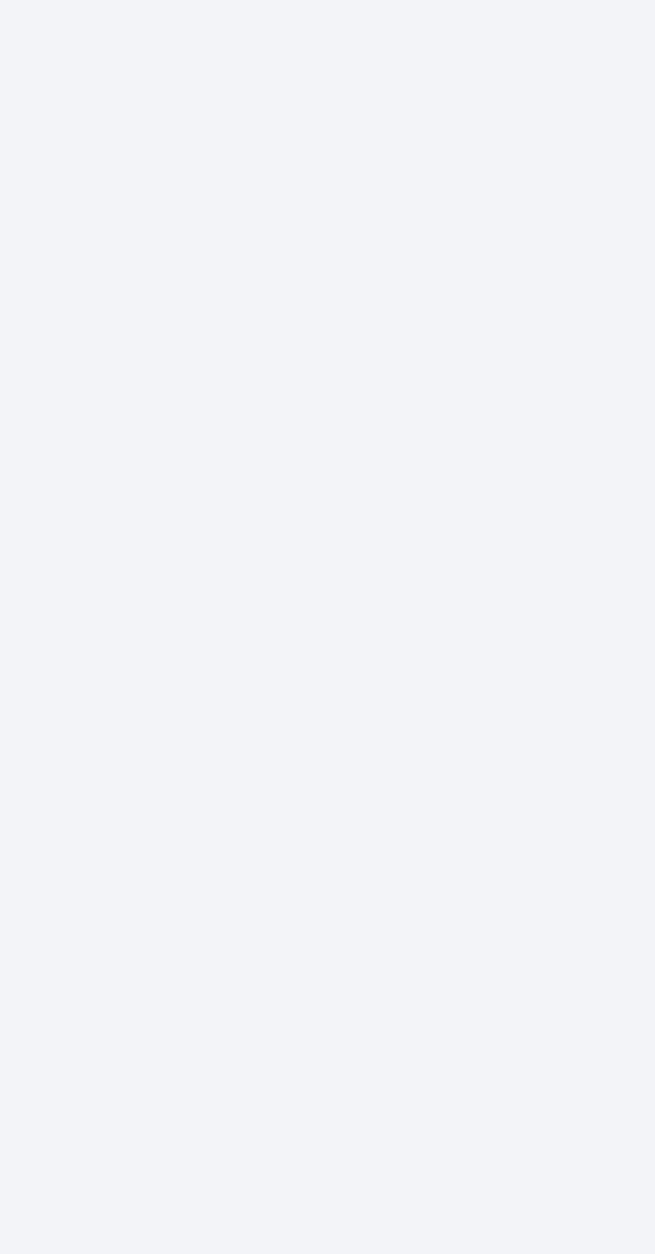
scroll to position [0, 0]
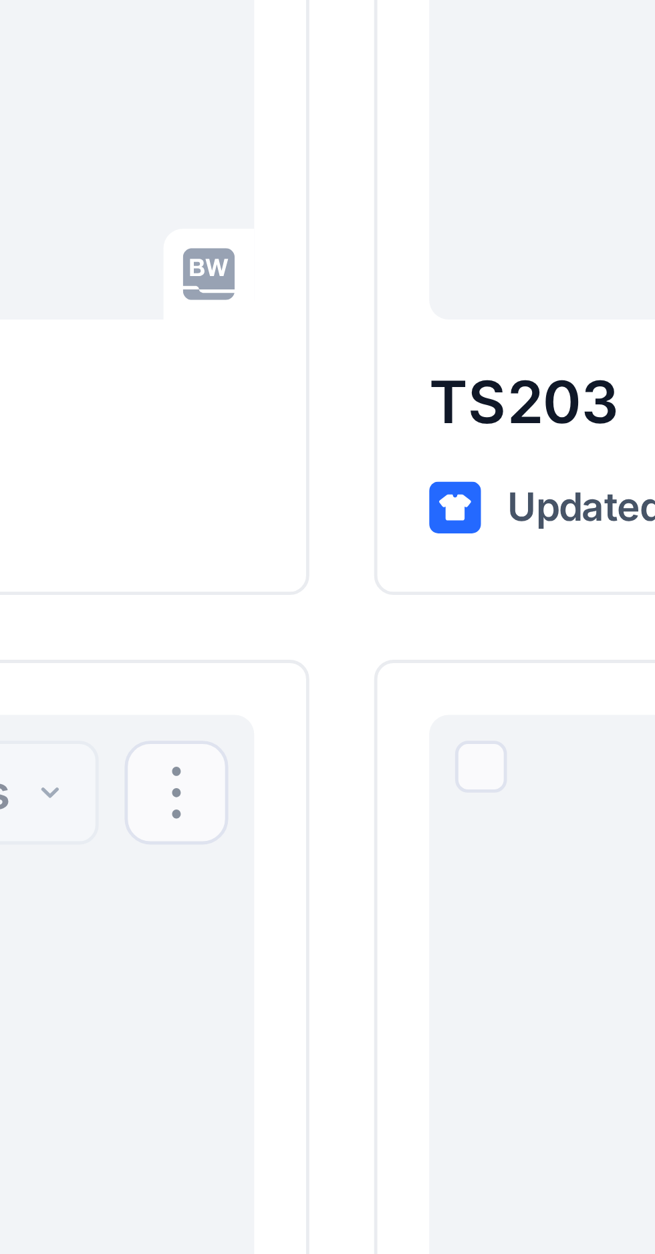
scroll to position [5990, 0]
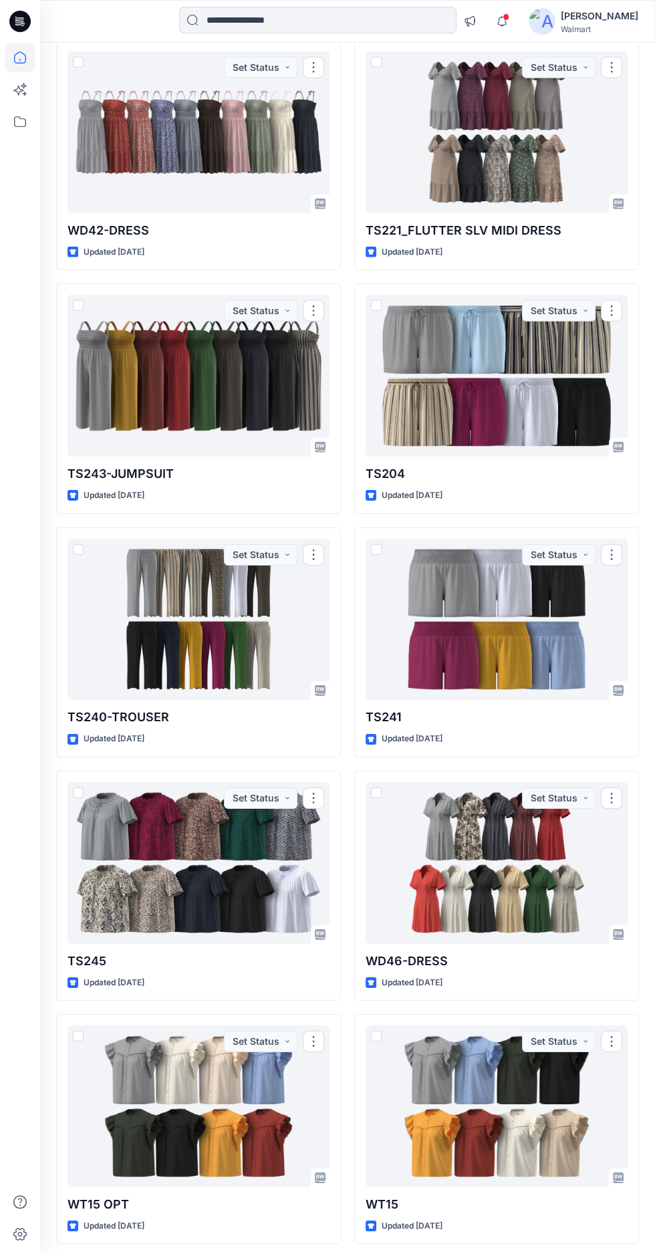
click at [178, 850] on div at bounding box center [199, 863] width 262 height 162
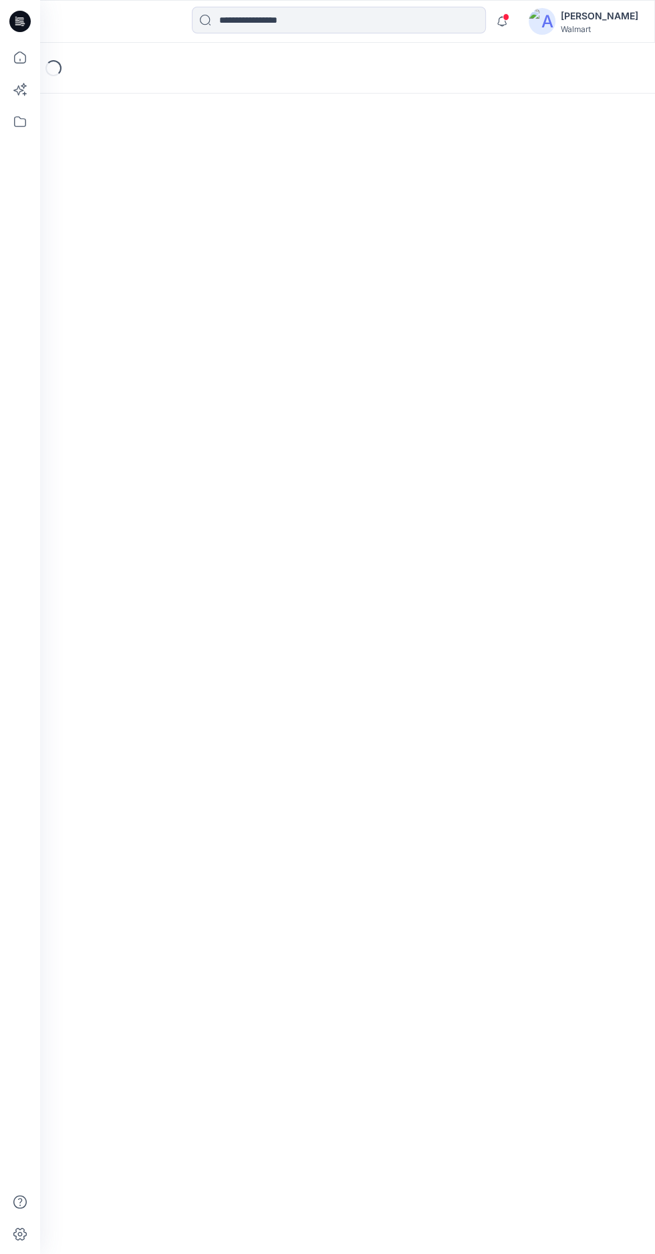
scroll to position [126, 0]
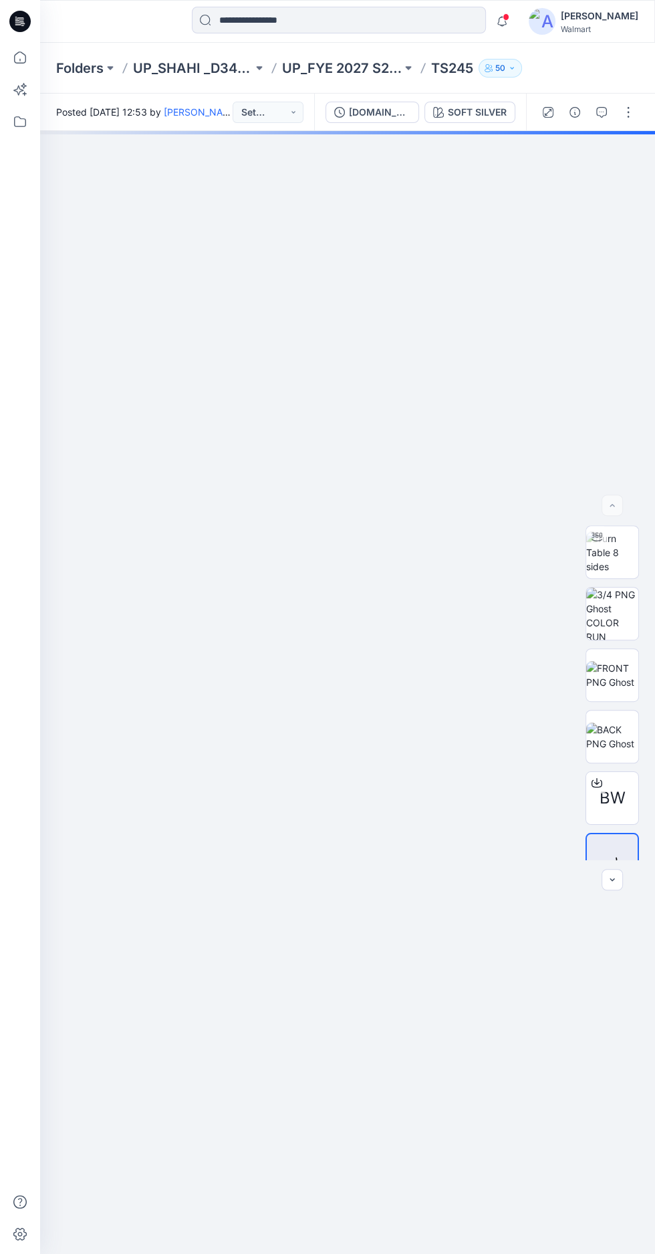
click at [613, 531] on img at bounding box center [612, 552] width 52 height 42
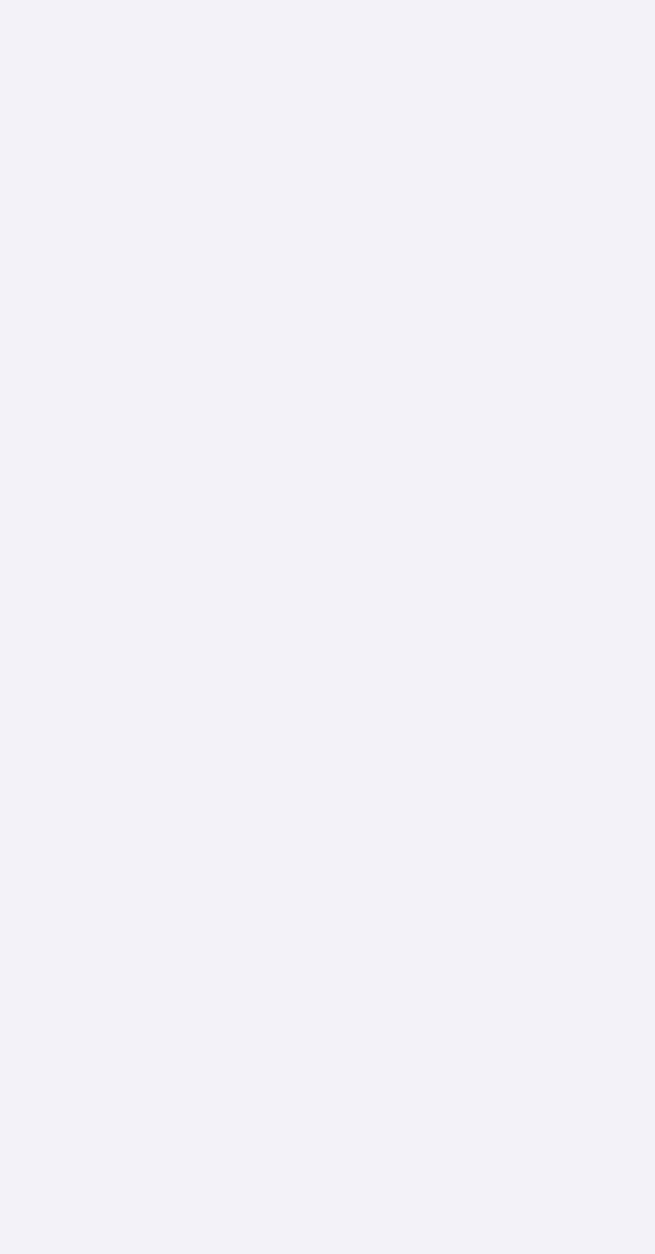
scroll to position [0, 0]
